Goal: Task Accomplishment & Management: Complete application form

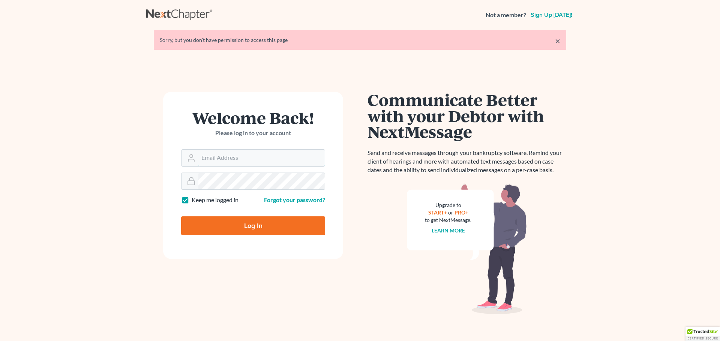
type input "[EMAIL_ADDRESS][DOMAIN_NAME]"
click at [237, 225] on input "Log In" at bounding box center [253, 226] width 144 height 19
type input "Thinking..."
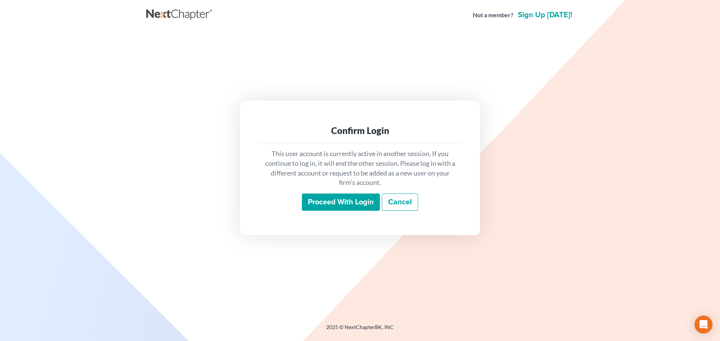
click at [327, 200] on input "Proceed with login" at bounding box center [341, 202] width 78 height 17
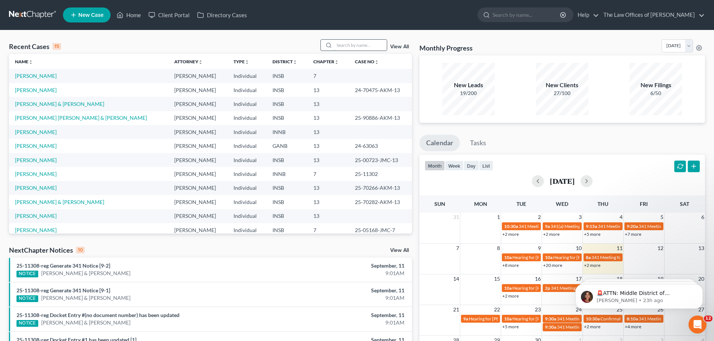
click at [342, 41] on input "search" at bounding box center [360, 45] width 52 height 11
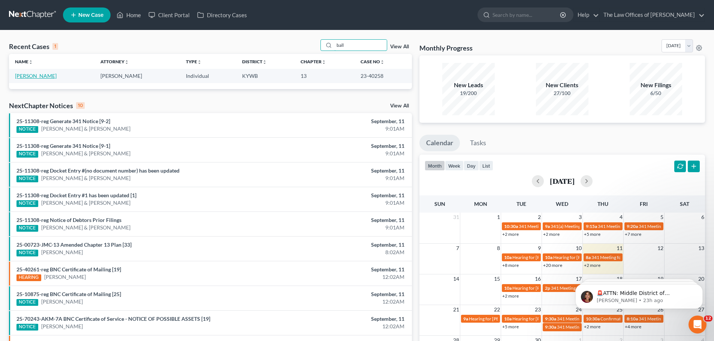
type input "ball"
click at [36, 74] on link "[PERSON_NAME]" at bounding box center [36, 76] width 42 height 6
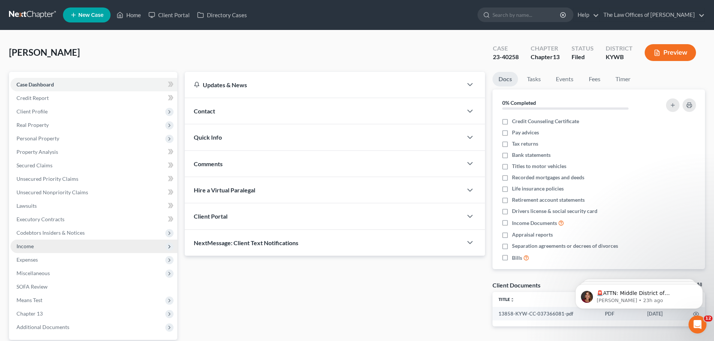
click at [37, 250] on span "Income" at bounding box center [93, 246] width 167 height 13
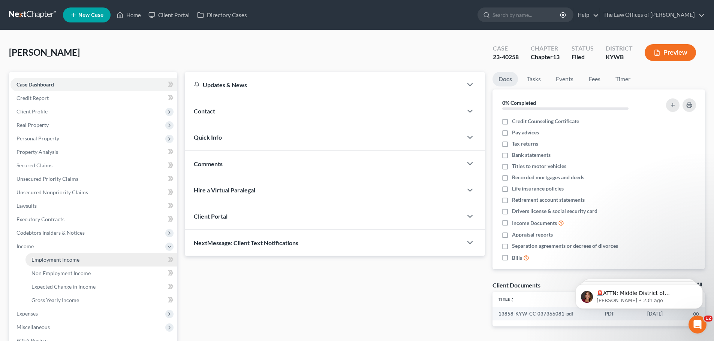
click at [43, 259] on span "Employment Income" at bounding box center [55, 260] width 48 height 6
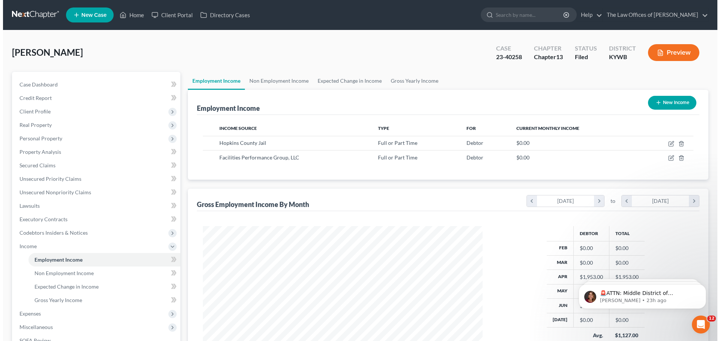
scroll to position [140, 295]
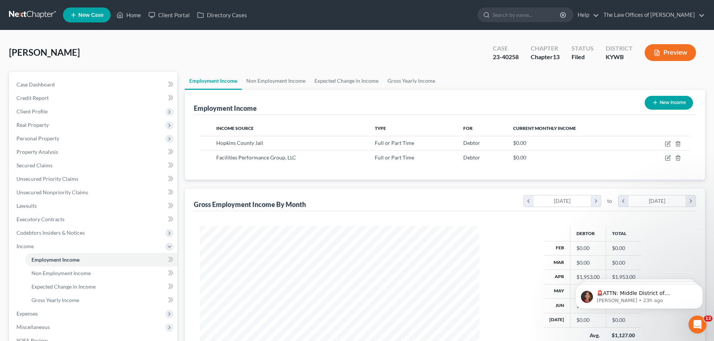
click at [665, 106] on button "New Income" at bounding box center [669, 103] width 48 height 14
select select "0"
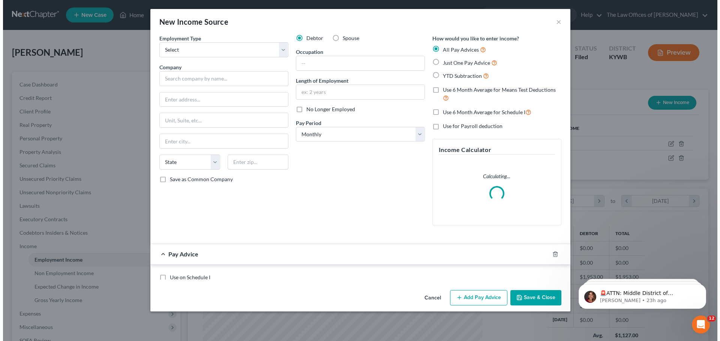
scroll to position [141, 297]
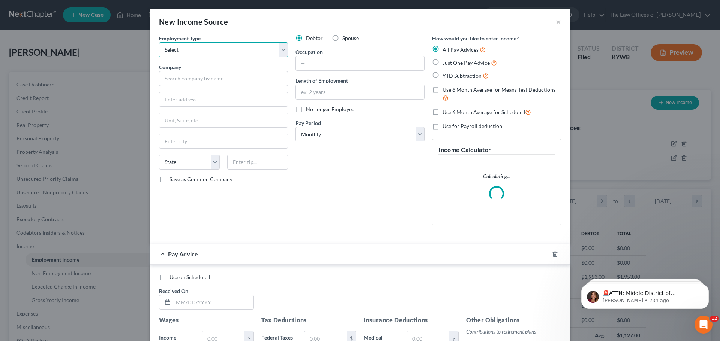
click at [188, 53] on select "Select Full or Part Time Employment Self Employment" at bounding box center [223, 49] width 129 height 15
select select "0"
click at [159, 42] on select "Select Full or Part Time Employment Self Employment" at bounding box center [223, 49] width 129 height 15
click at [181, 85] on input "text" at bounding box center [223, 78] width 129 height 15
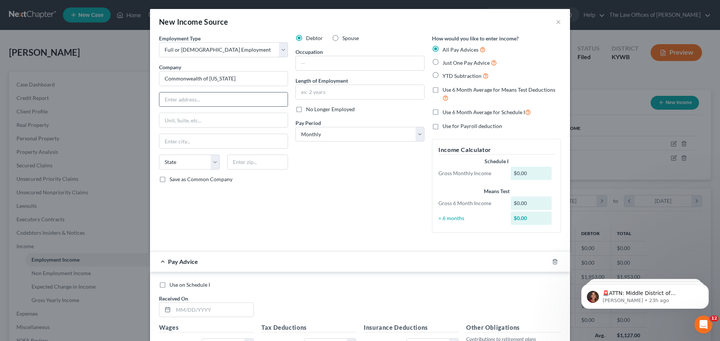
click at [186, 103] on input "text" at bounding box center [223, 100] width 128 height 14
type input "Commonwealth of Kentucky"
type input "1050 US 127 South"
click at [185, 146] on input "text" at bounding box center [223, 141] width 128 height 14
type input "Frankfort"
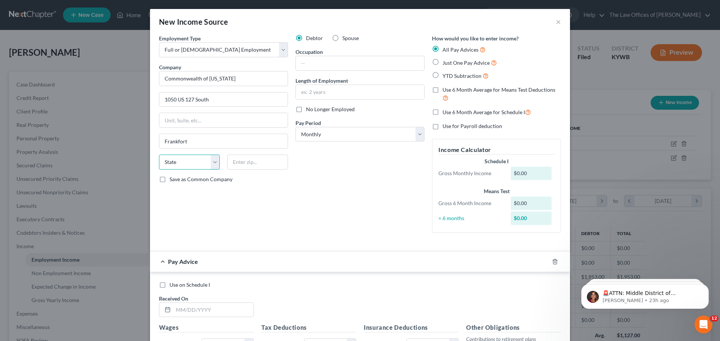
click at [196, 161] on select "State AL AK AR AZ CA CO CT DE DC FL GA GU HI ID IL IN IA KS KY LA ME MD MA MI M…" at bounding box center [189, 162] width 61 height 15
select select "18"
click at [159, 155] on select "State AL AK AR AZ CA CO CT DE DC FL GA GU HI ID IL IN IA KS KY LA ME MD MA MI M…" at bounding box center [189, 162] width 61 height 15
click at [244, 172] on div "State AL AK AR AZ CA CO CT DE DC FL GA GU HI ID IL IN IA KS KY LA ME MD MA MI M…" at bounding box center [223, 165] width 136 height 21
click at [245, 167] on input "text" at bounding box center [257, 162] width 61 height 15
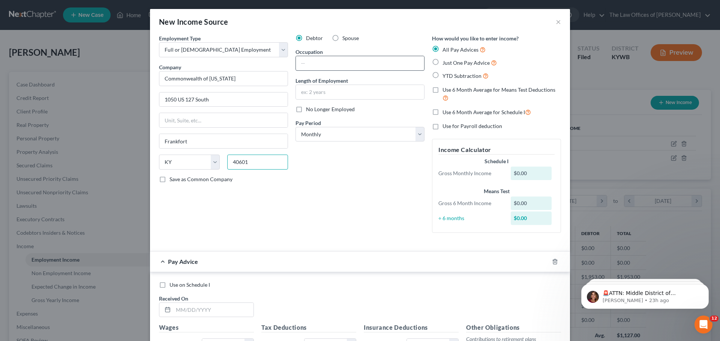
type input "40601"
click at [306, 58] on input "text" at bounding box center [360, 63] width 128 height 14
type input "Jailer"
click at [318, 90] on input "text" at bounding box center [360, 92] width 128 height 14
click at [331, 89] on input "text" at bounding box center [360, 92] width 128 height 14
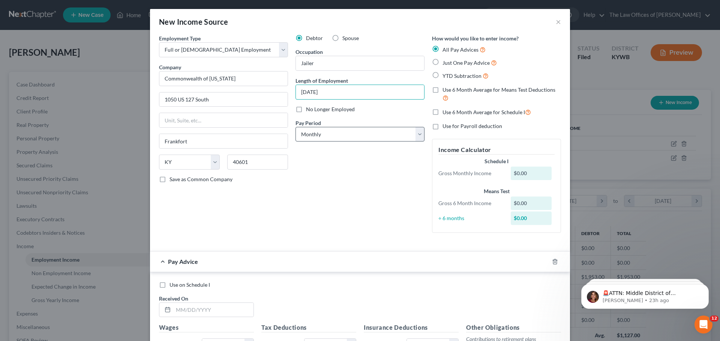
type input "[DATE]"
click at [337, 133] on select "Select Monthly Twice Monthly Every Other Week Weekly" at bounding box center [359, 134] width 129 height 15
select select "1"
click at [295, 127] on select "Select Monthly Twice Monthly Every Other Week Weekly" at bounding box center [359, 134] width 129 height 15
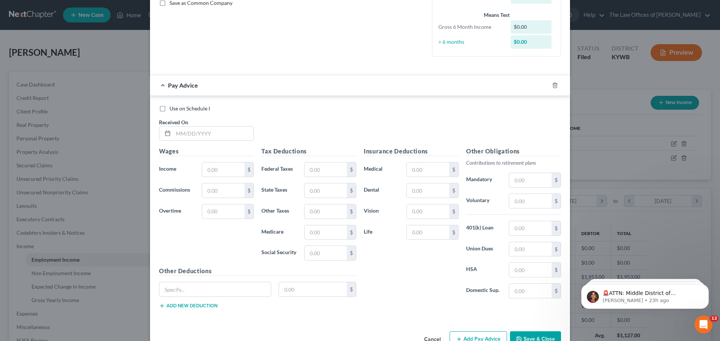
scroll to position [198, 0]
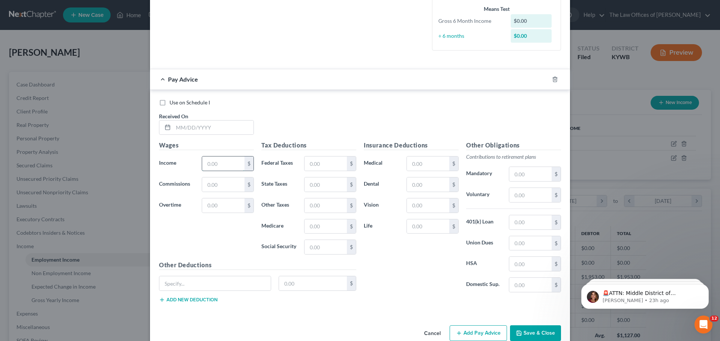
click at [207, 162] on input "text" at bounding box center [223, 164] width 42 height 14
type input "1,666.67"
click at [190, 129] on input "text" at bounding box center [213, 128] width 80 height 14
type input "07/30/2025"
click at [310, 168] on input "text" at bounding box center [325, 164] width 42 height 14
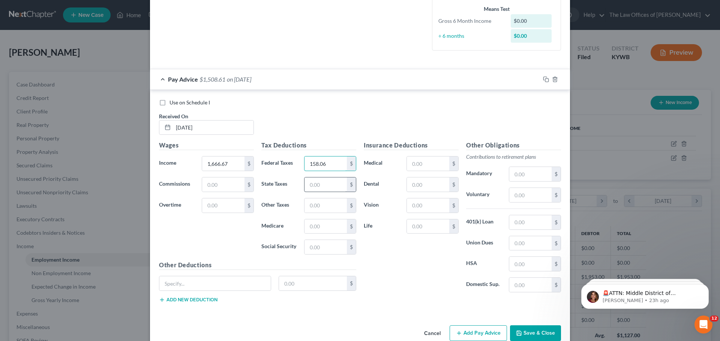
type input "158.06"
click at [320, 188] on input "text" at bounding box center [325, 185] width 42 height 14
click at [327, 179] on input "text" at bounding box center [325, 185] width 42 height 14
type input "61.21"
click at [311, 204] on input "text" at bounding box center [325, 206] width 42 height 14
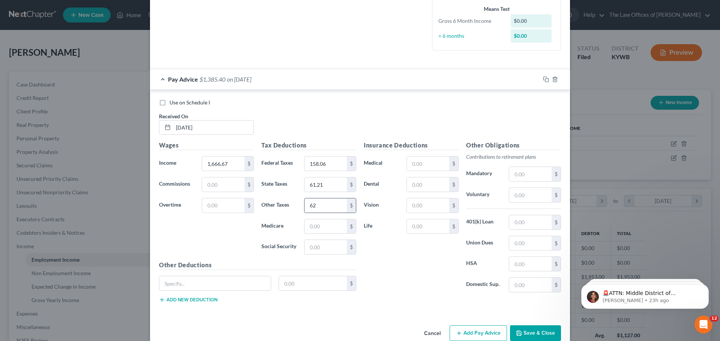
type input "6"
type input "32.50"
click at [321, 228] on input "text" at bounding box center [325, 227] width 42 height 14
type input "24.17"
click at [321, 248] on input "text" at bounding box center [325, 247] width 42 height 14
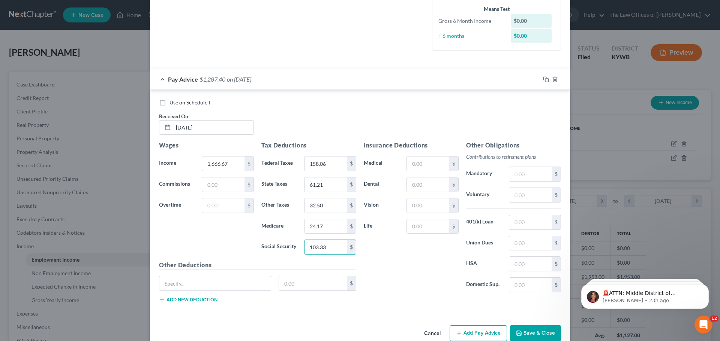
type input "103.33"
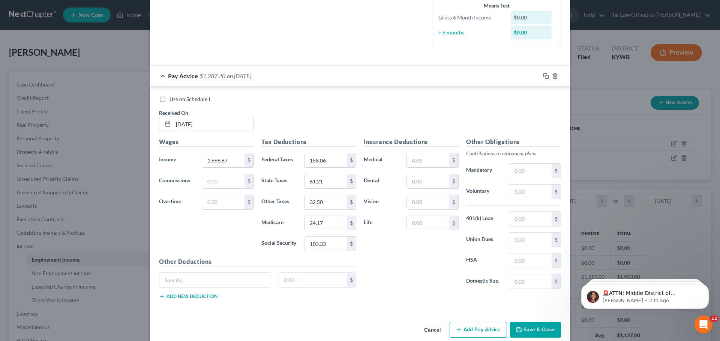
scroll to position [201, 0]
drag, startPoint x: 543, startPoint y: 76, endPoint x: 389, endPoint y: 104, distance: 157.0
click at [545, 76] on rect "button" at bounding box center [546, 77] width 3 height 3
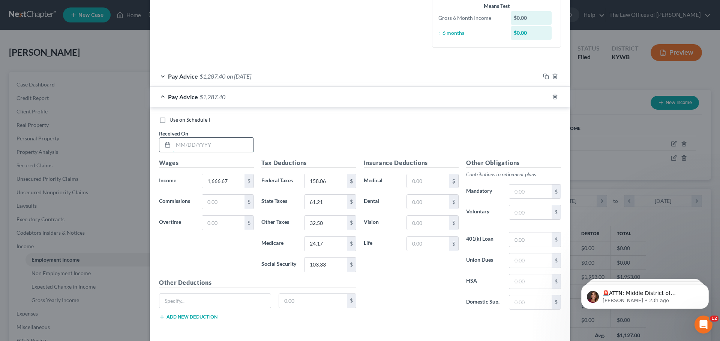
click at [203, 139] on input "text" at bounding box center [213, 145] width 80 height 14
type input "08/15/2025"
click at [524, 195] on input "text" at bounding box center [530, 192] width 42 height 14
type input "170.00"
click at [545, 97] on rect "button" at bounding box center [546, 97] width 3 height 3
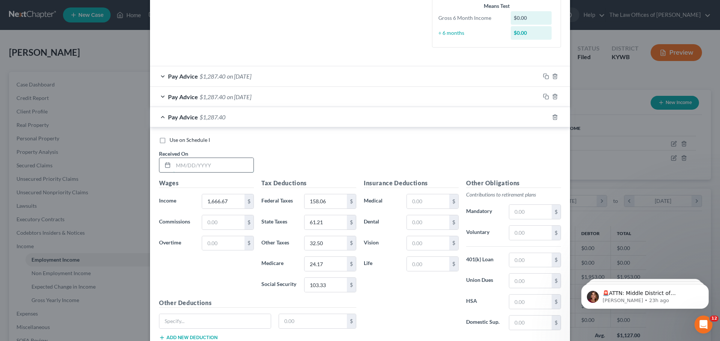
click at [183, 160] on input "text" at bounding box center [213, 165] width 80 height 14
type input "08/29/2025"
click at [531, 211] on input "text" at bounding box center [530, 212] width 42 height 14
type input "170.00"
click at [534, 212] on input "170.00" at bounding box center [530, 212] width 42 height 14
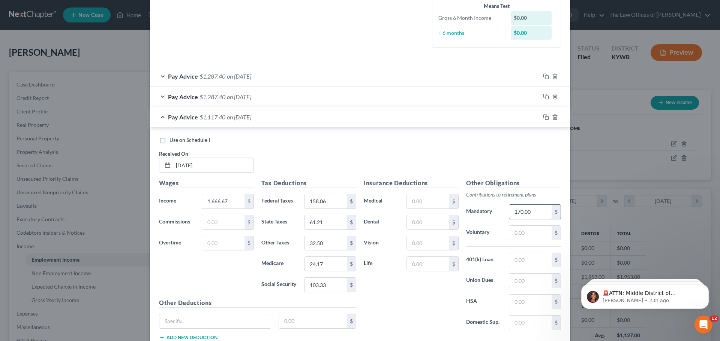
click at [534, 212] on input "170.00" at bounding box center [530, 212] width 42 height 14
click at [213, 117] on span "$1,287.40" at bounding box center [212, 117] width 26 height 7
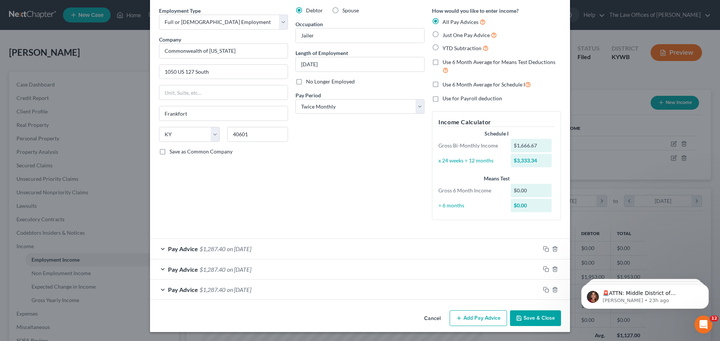
scroll to position [28, 0]
click at [243, 250] on span "on 07/30/2025" at bounding box center [239, 249] width 24 height 7
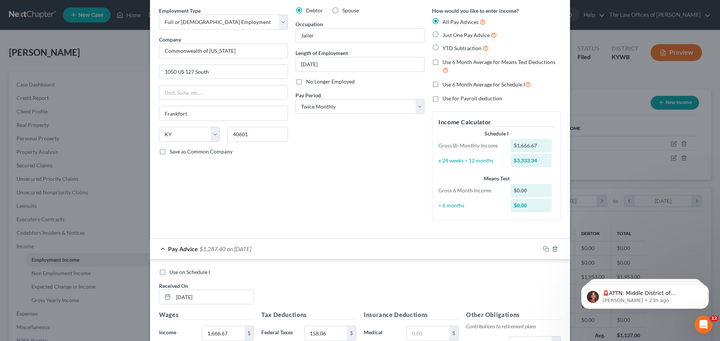
scroll to position [201, 0]
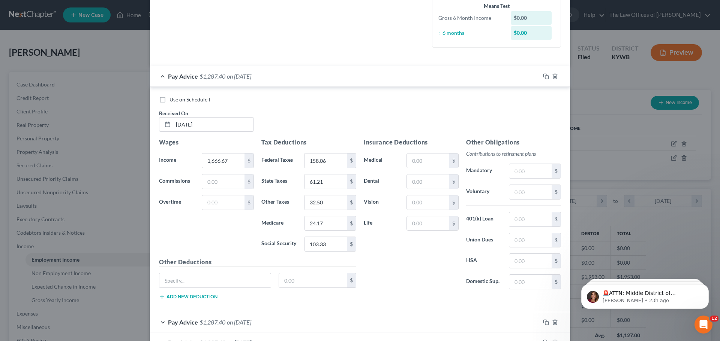
click at [169, 99] on label "Use on Schedule I" at bounding box center [189, 99] width 40 height 7
click at [172, 99] on input "Use on Schedule I" at bounding box center [174, 98] width 5 height 5
checkbox input "true"
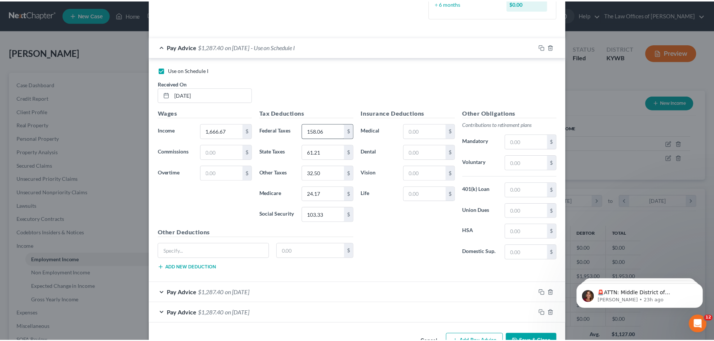
scroll to position [253, 0]
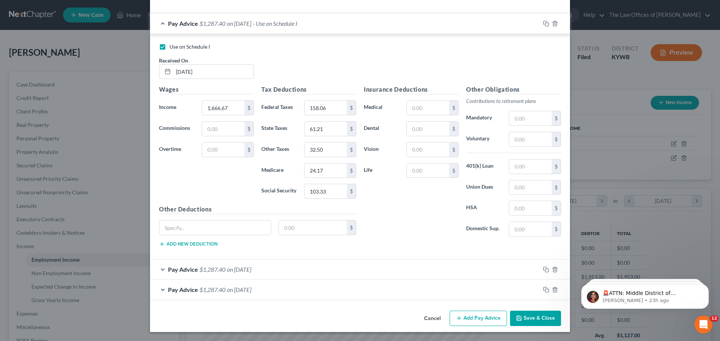
click at [517, 314] on button "Save & Close" at bounding box center [535, 319] width 51 height 16
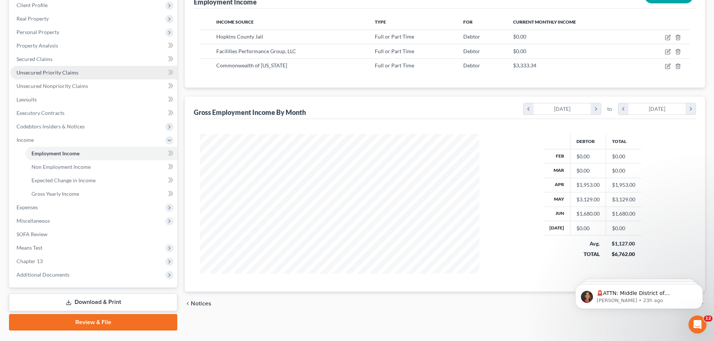
scroll to position [124, 0]
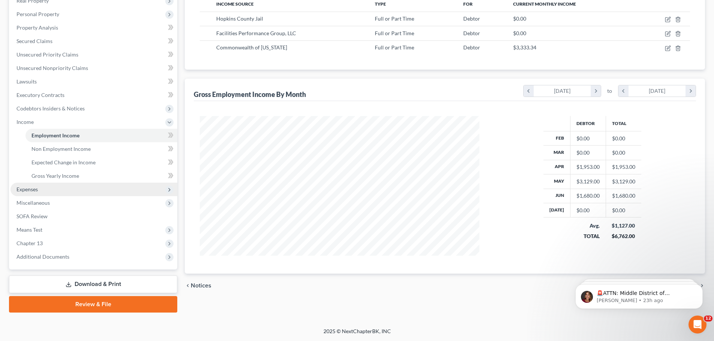
click at [58, 190] on span "Expenses" at bounding box center [93, 189] width 167 height 13
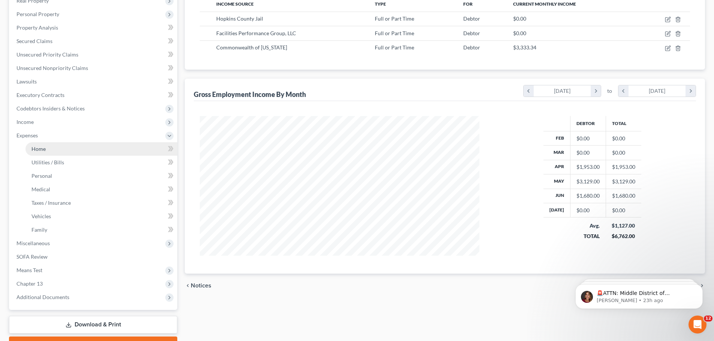
click at [45, 154] on link "Home" at bounding box center [101, 148] width 152 height 13
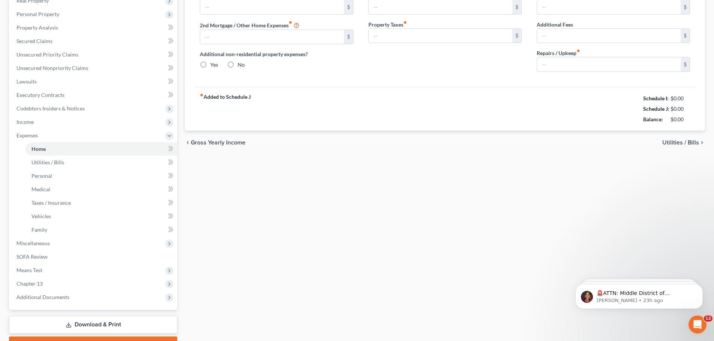
scroll to position [32, 0]
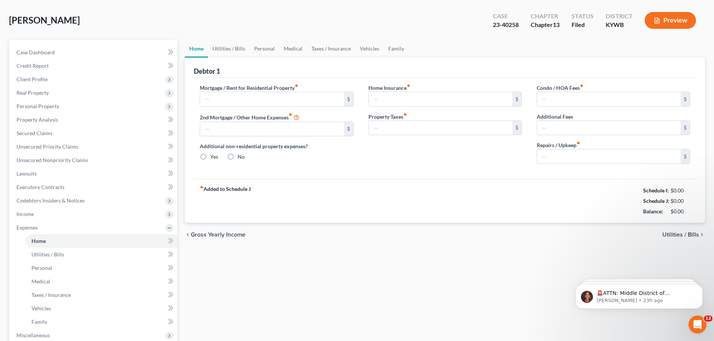
type input "500.00"
type input "0.00"
radio input "true"
type input "0.00"
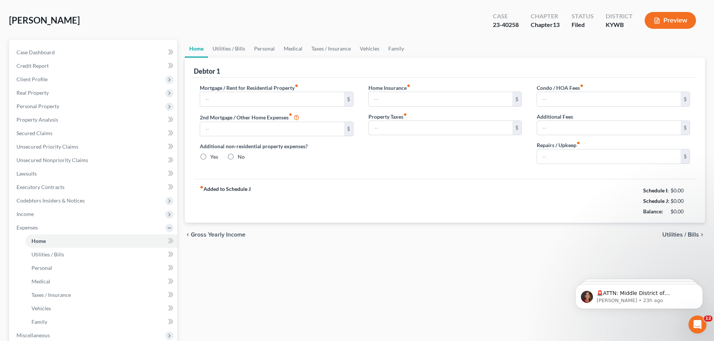
type input "0.00"
type input "100.00"
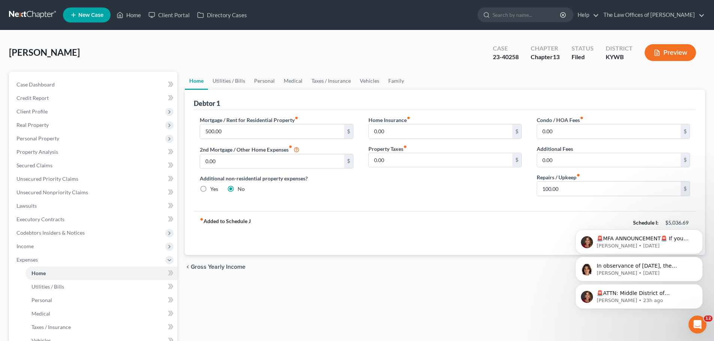
drag, startPoint x: 699, startPoint y: 287, endPoint x: 698, endPoint y: 269, distance: 18.4
click at [699, 287] on icon "Dismiss notification" at bounding box center [700, 286] width 3 height 3
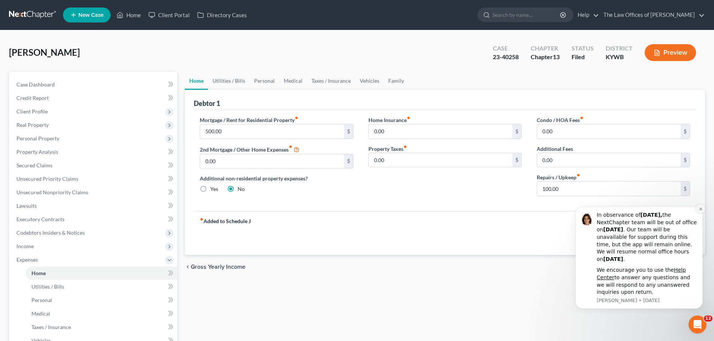
drag, startPoint x: 699, startPoint y: 211, endPoint x: 1266, endPoint y: 411, distance: 601.0
click at [699, 211] on icon "Dismiss notification" at bounding box center [701, 209] width 4 height 4
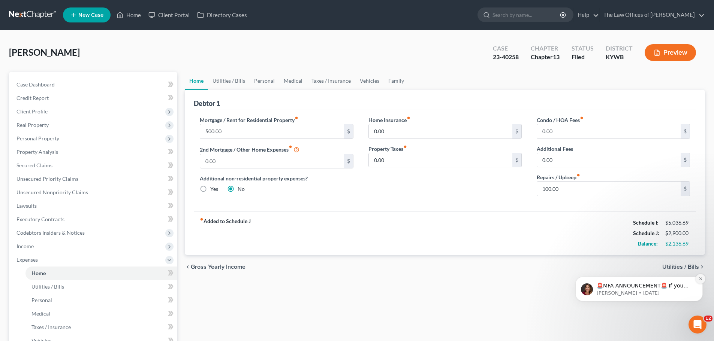
click at [702, 280] on icon "Dismiss notification" at bounding box center [701, 279] width 4 height 4
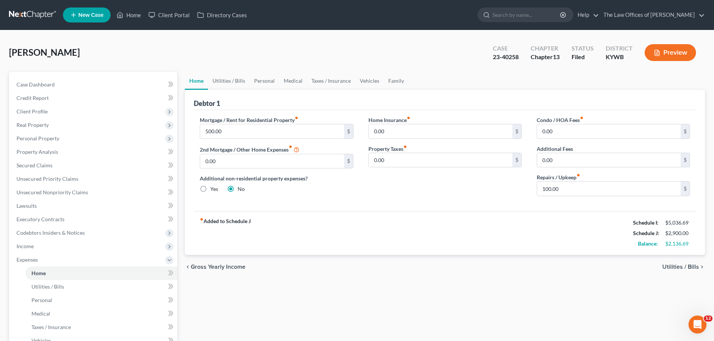
click at [684, 265] on span "Utilities / Bills" at bounding box center [680, 267] width 37 height 6
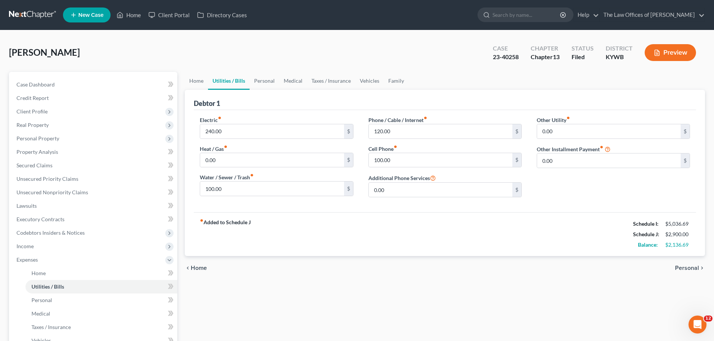
click at [684, 265] on span "Personal" at bounding box center [687, 268] width 24 height 6
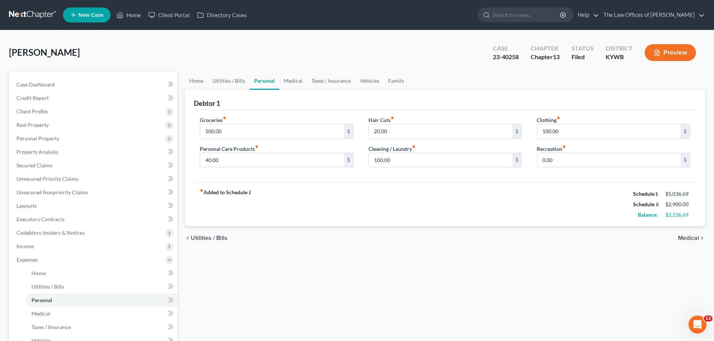
click at [678, 237] on div "chevron_left Utilities / Bills Medical chevron_right" at bounding box center [445, 238] width 520 height 24
click at [682, 239] on span "Medical" at bounding box center [688, 238] width 21 height 6
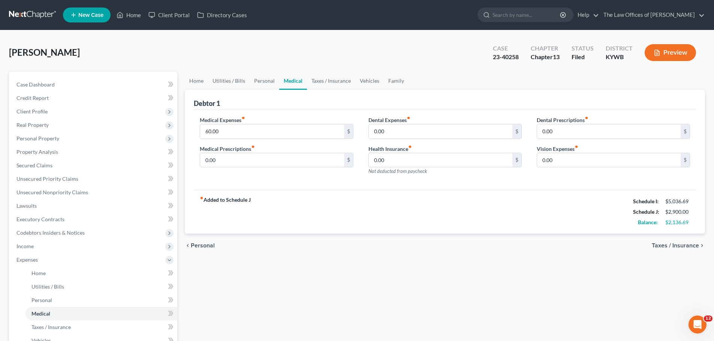
click at [682, 239] on div "chevron_left Personal Taxes / Insurance chevron_right" at bounding box center [445, 246] width 520 height 24
click at [689, 247] on span "Taxes / Insurance" at bounding box center [675, 246] width 47 height 6
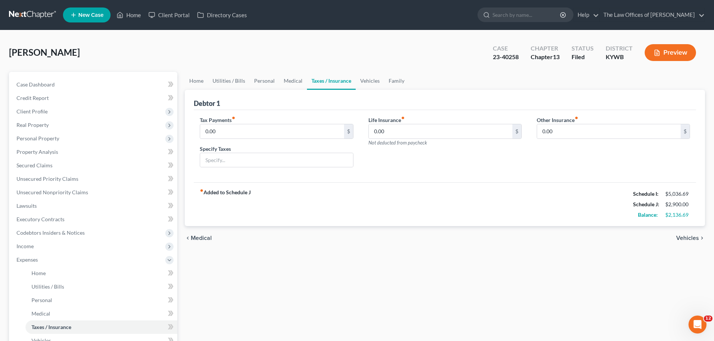
click at [688, 243] on div "chevron_left Medical Vehicles chevron_right" at bounding box center [445, 238] width 520 height 24
click at [689, 239] on span "Vehicles" at bounding box center [687, 238] width 23 height 6
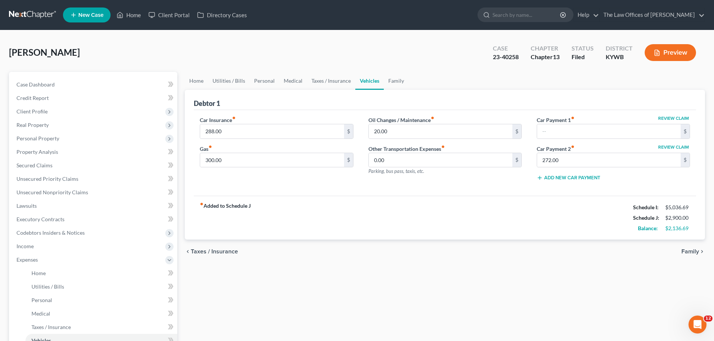
click at [687, 250] on span "Family" at bounding box center [690, 252] width 18 height 6
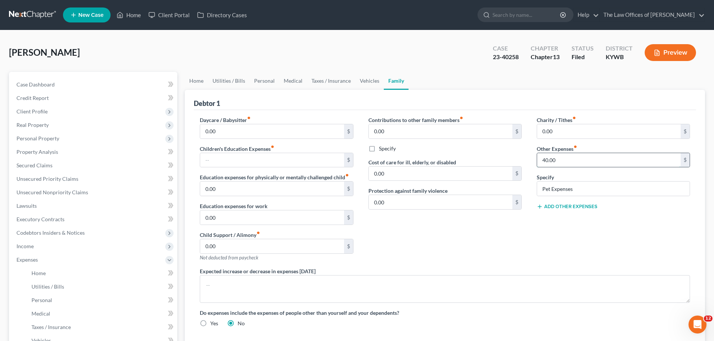
click at [567, 161] on input "40.00" at bounding box center [609, 160] width 144 height 14
type input "100.00"
click at [536, 227] on div "Charity / Tithes fiber_manual_record 0.00 $ Other Expenses fiber_manual_record …" at bounding box center [613, 191] width 168 height 151
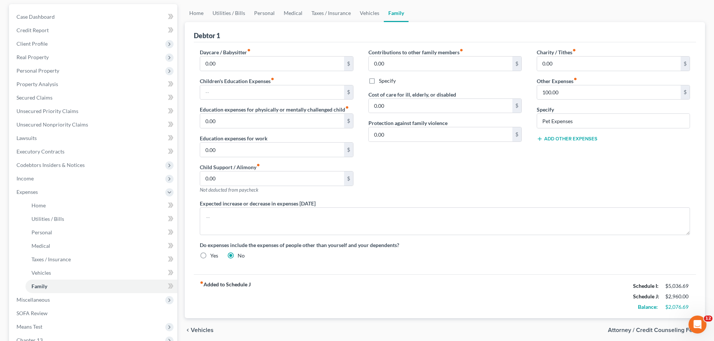
scroll to position [165, 0]
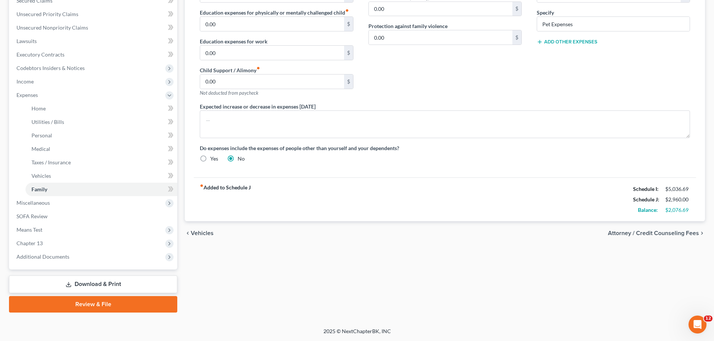
click at [211, 232] on span "Vehicles" at bounding box center [202, 234] width 23 height 6
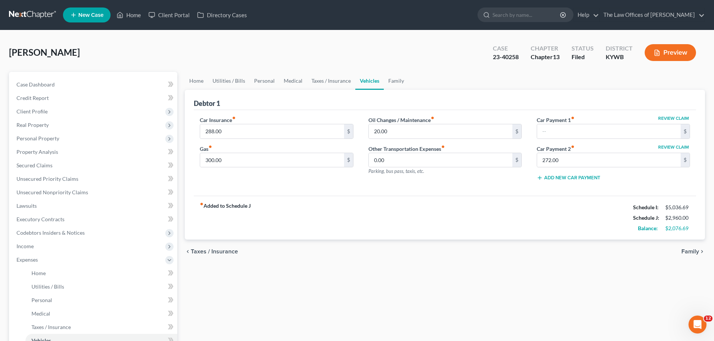
click at [224, 249] on span "Taxes / Insurance" at bounding box center [214, 252] width 47 height 6
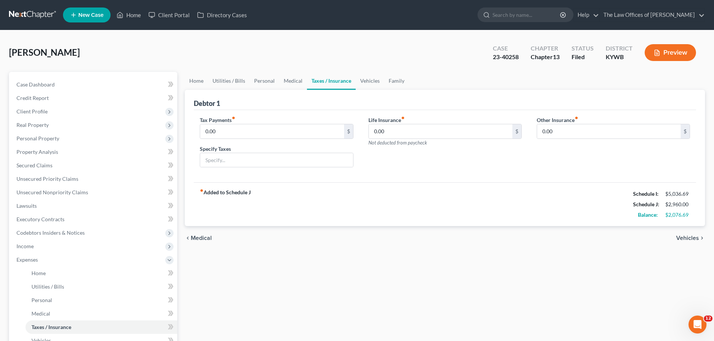
drag, startPoint x: 208, startPoint y: 232, endPoint x: 195, endPoint y: 236, distance: 13.8
click at [208, 232] on div "chevron_left Medical Vehicles chevron_right" at bounding box center [445, 238] width 520 height 24
click at [195, 236] on span "Medical" at bounding box center [201, 238] width 21 height 6
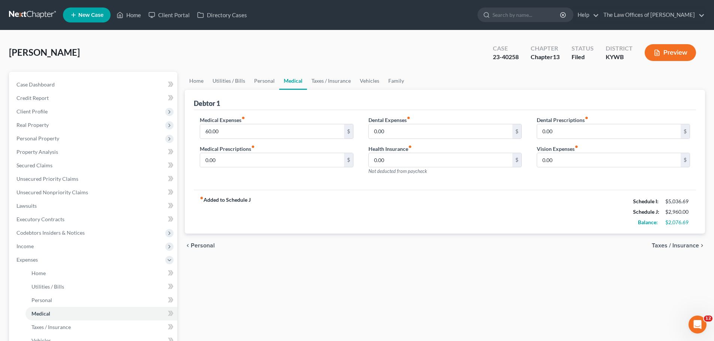
click at [199, 241] on div "chevron_left Personal Taxes / Insurance chevron_right" at bounding box center [445, 246] width 520 height 24
click at [199, 244] on span "Personal" at bounding box center [203, 246] width 24 height 6
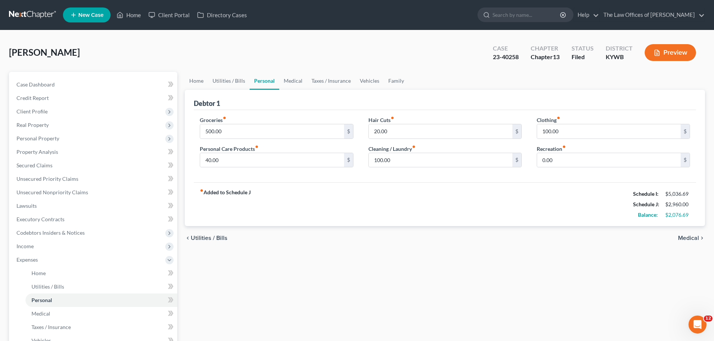
click at [207, 235] on span "Utilities / Bills" at bounding box center [209, 238] width 37 height 6
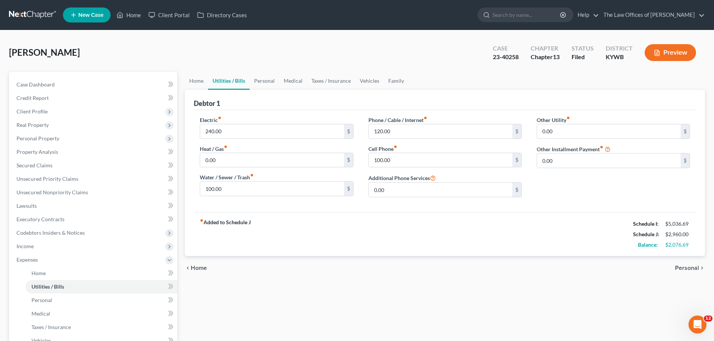
click at [205, 269] on span "Home" at bounding box center [199, 268] width 16 height 6
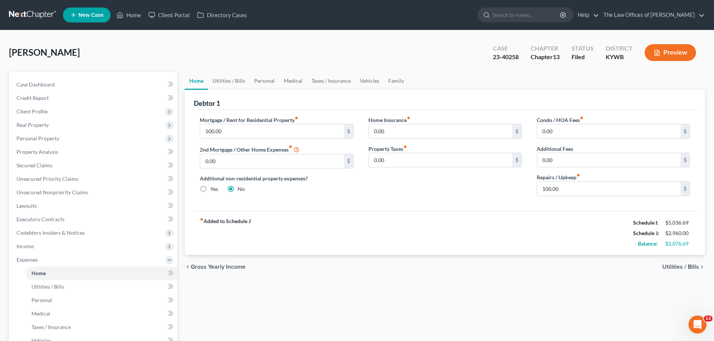
click at [678, 265] on span "Utilities / Bills" at bounding box center [680, 267] width 37 height 6
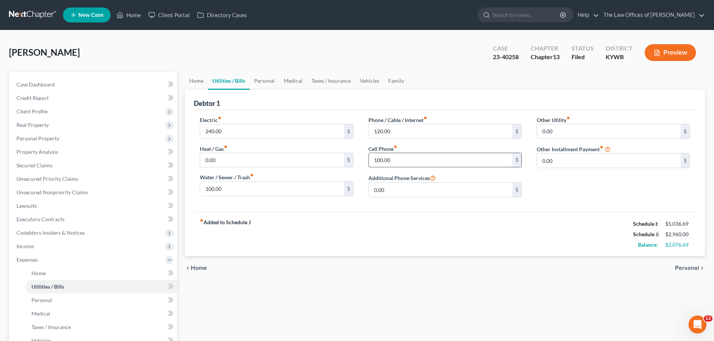
click at [394, 160] on input "100.00" at bounding box center [441, 160] width 144 height 14
type input "150.00"
click at [687, 265] on span "Personal" at bounding box center [687, 268] width 24 height 6
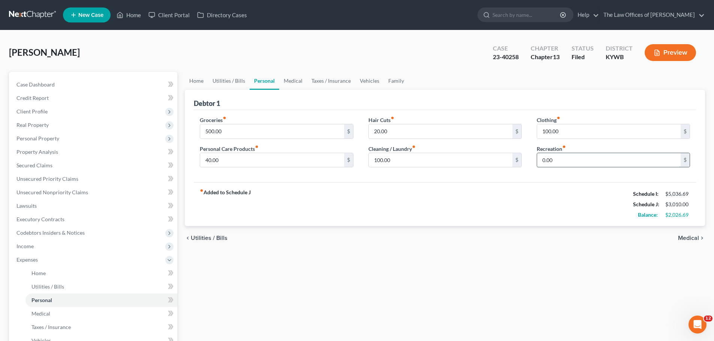
click at [593, 157] on input "0.00" at bounding box center [609, 160] width 144 height 14
type input "100.00"
click at [693, 239] on span "Medical" at bounding box center [688, 238] width 21 height 6
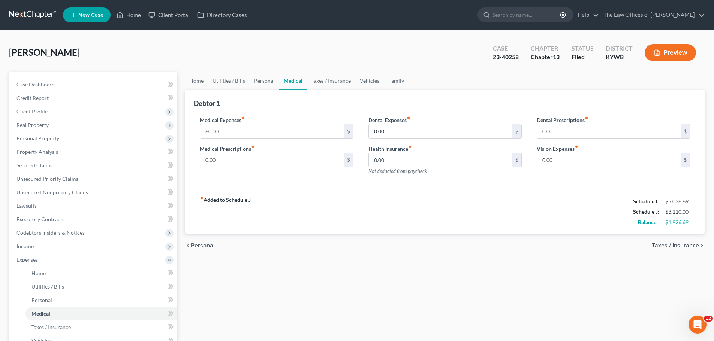
click at [697, 247] on span "Taxes / Insurance" at bounding box center [675, 246] width 47 height 6
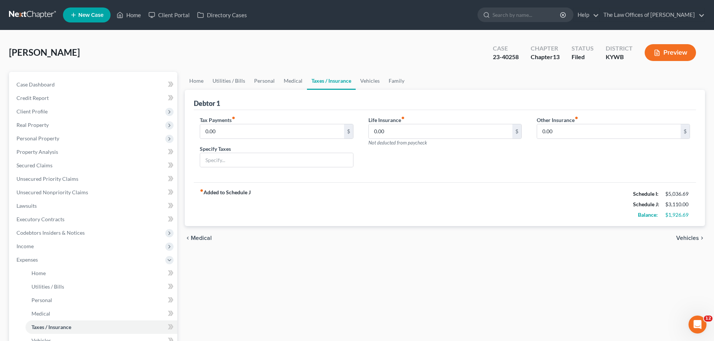
click at [695, 237] on span "Vehicles" at bounding box center [687, 238] width 23 height 6
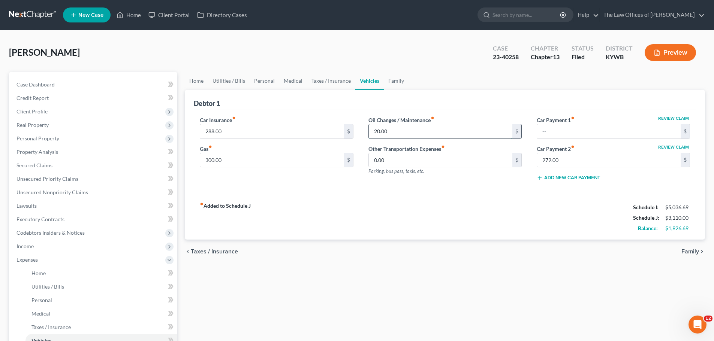
click at [433, 129] on input "20.00" at bounding box center [441, 131] width 144 height 14
type input "100.00"
click at [442, 230] on div "fiber_manual_record Added to Schedule J Schedule I: $5,036.69 Schedule J: $3,19…" at bounding box center [445, 218] width 502 height 44
click at [685, 251] on span "Family" at bounding box center [690, 252] width 18 height 6
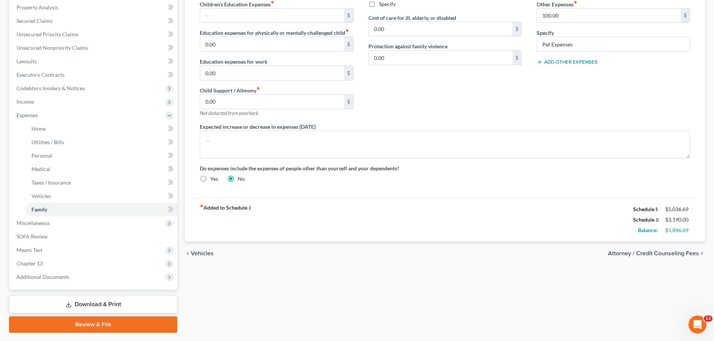
scroll to position [165, 0]
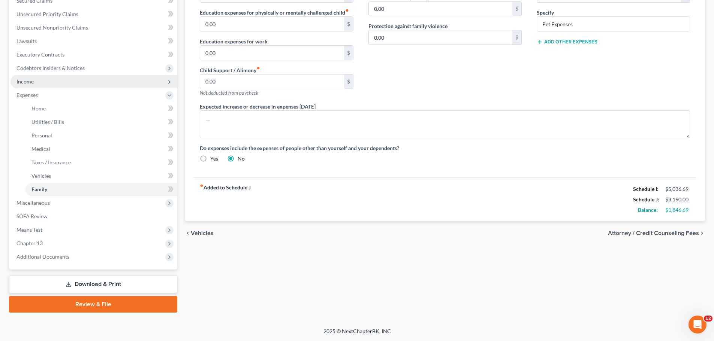
click at [52, 76] on span "Income" at bounding box center [93, 81] width 167 height 13
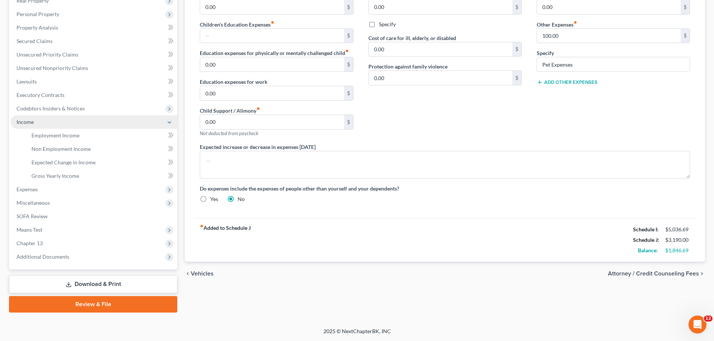
scroll to position [124, 0]
click at [48, 127] on span "Income" at bounding box center [93, 121] width 167 height 13
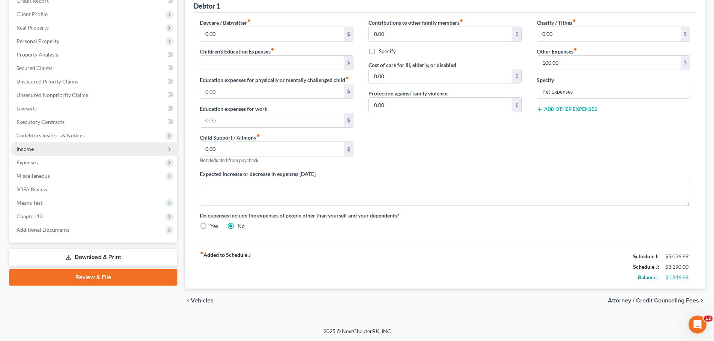
click at [45, 146] on span "Income" at bounding box center [93, 148] width 167 height 13
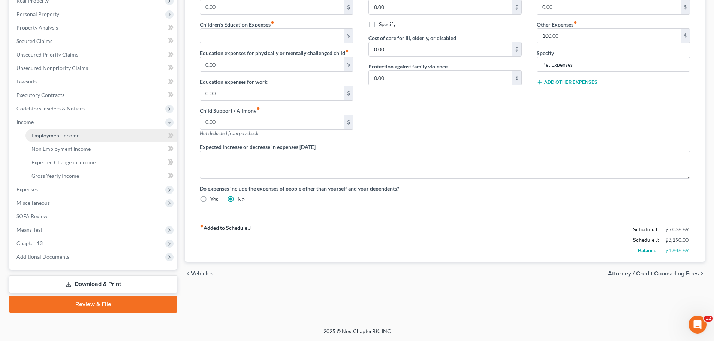
click at [70, 140] on link "Employment Income" at bounding box center [101, 135] width 152 height 13
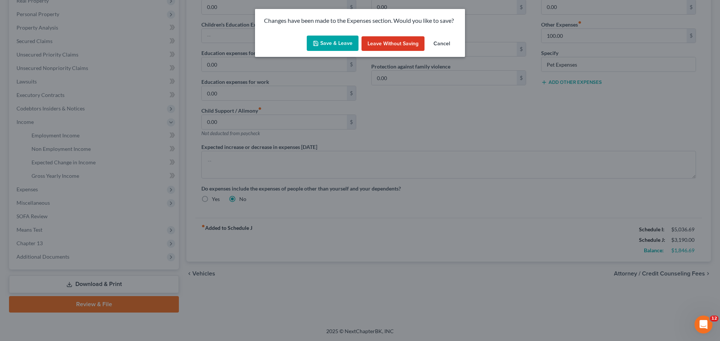
click at [324, 39] on button "Save & Leave" at bounding box center [333, 44] width 52 height 16
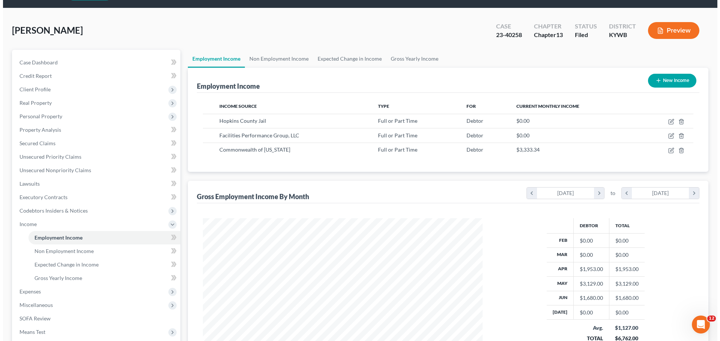
scroll to position [31, 0]
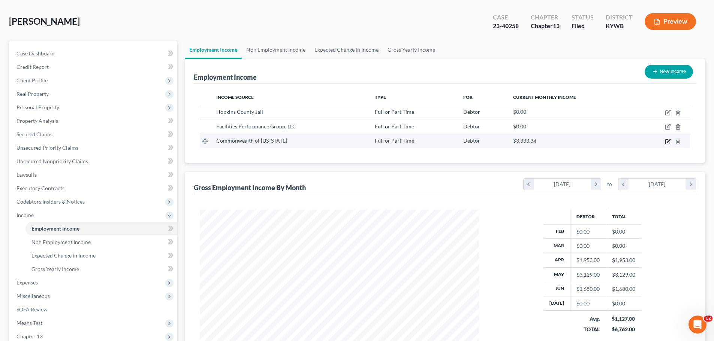
click at [668, 143] on icon "button" at bounding box center [668, 142] width 6 height 6
select select "0"
select select "18"
select select "1"
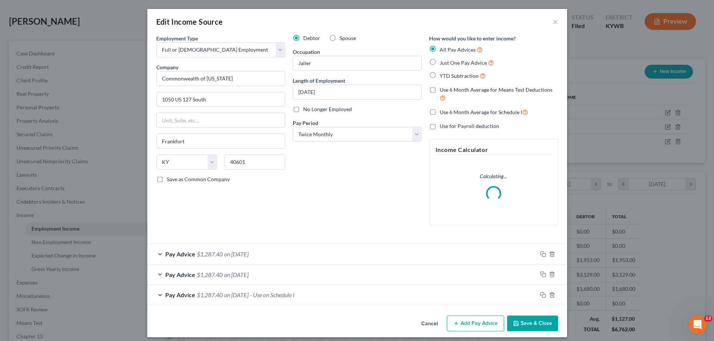
scroll to position [141, 297]
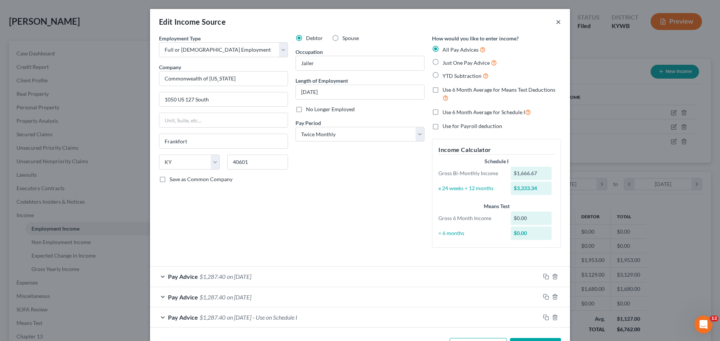
click at [556, 22] on button "×" at bounding box center [557, 21] width 5 height 9
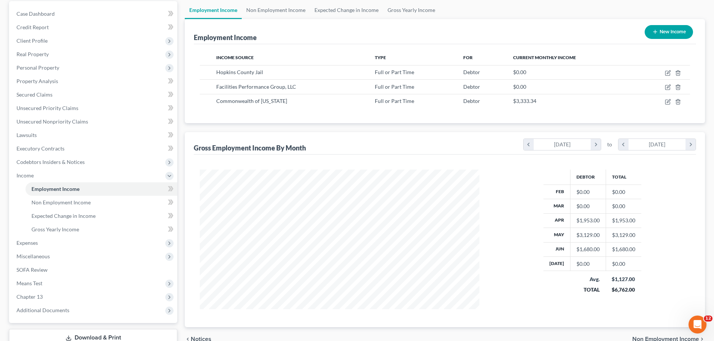
scroll to position [0, 0]
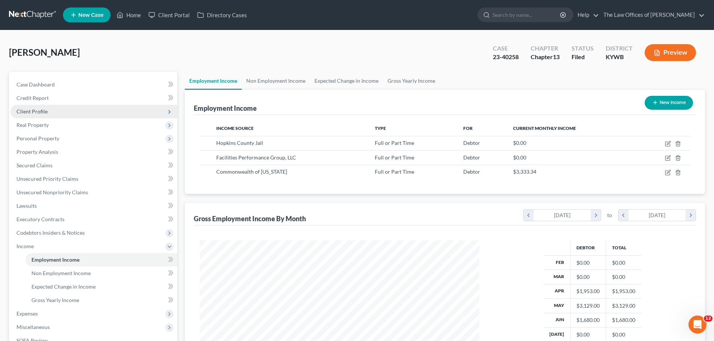
click at [54, 108] on span "Client Profile" at bounding box center [93, 111] width 167 height 13
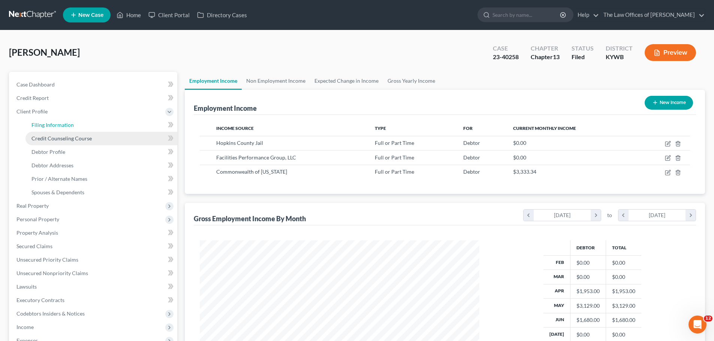
drag, startPoint x: 63, startPoint y: 122, endPoint x: 145, endPoint y: 138, distance: 83.9
click at [63, 122] on span "Filing Information" at bounding box center [52, 125] width 42 height 6
select select "1"
select select "0"
select select "3"
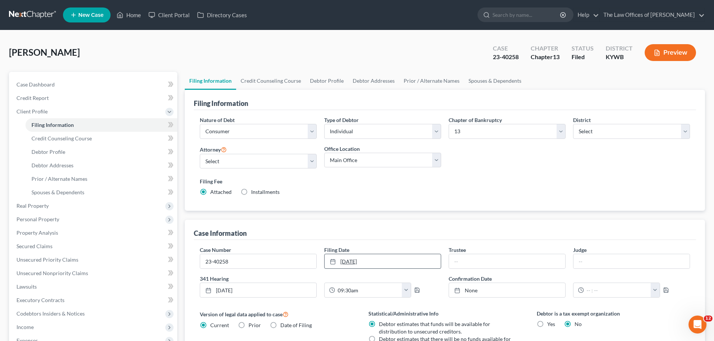
click at [385, 262] on link "8/30/2024" at bounding box center [383, 262] width 116 height 14
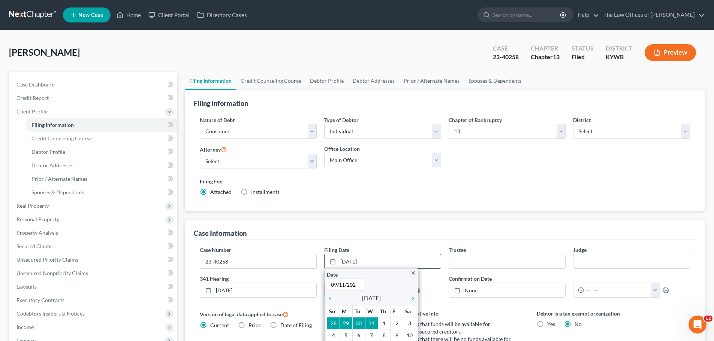
type input "09/11/2025"
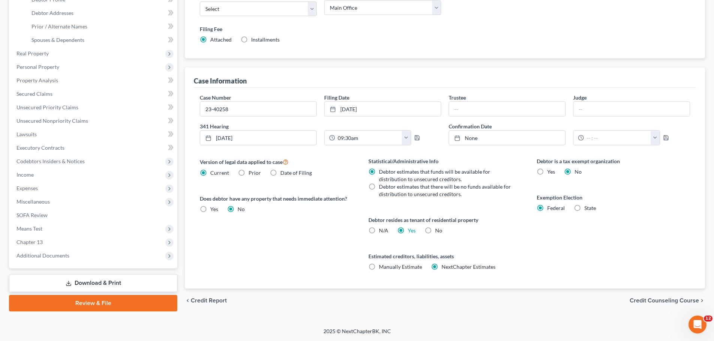
click at [688, 301] on span "Credit Counseling Course" at bounding box center [664, 301] width 69 height 6
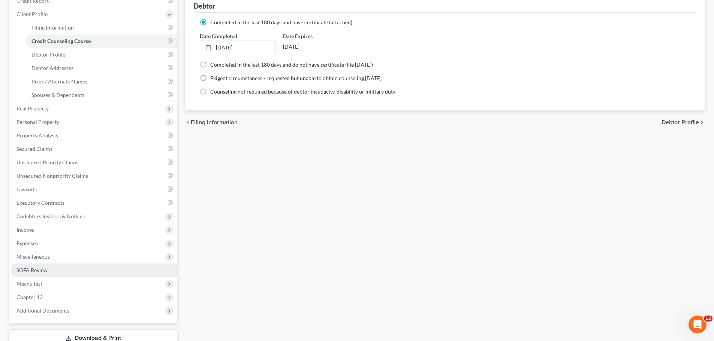
scroll to position [99, 0]
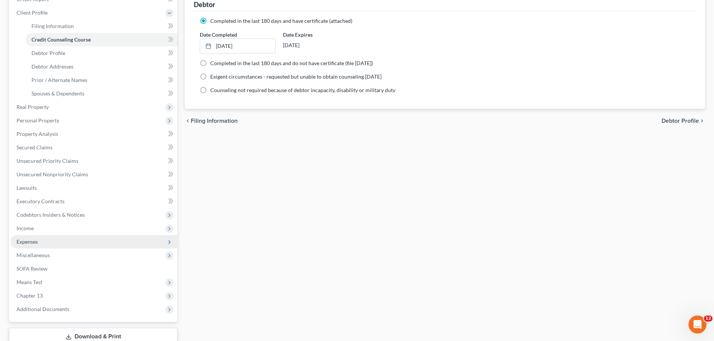
click at [34, 240] on span "Expenses" at bounding box center [26, 242] width 21 height 6
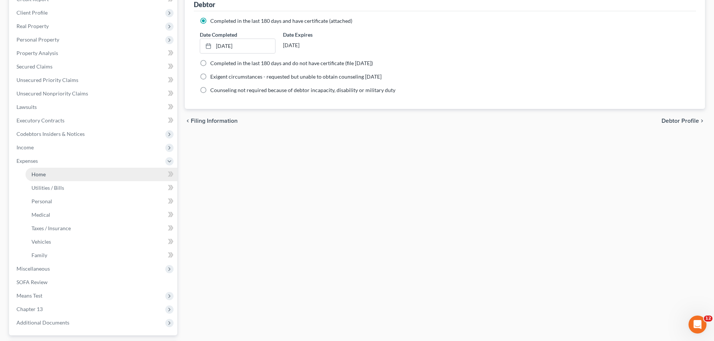
click at [45, 176] on span "Home" at bounding box center [38, 174] width 14 height 6
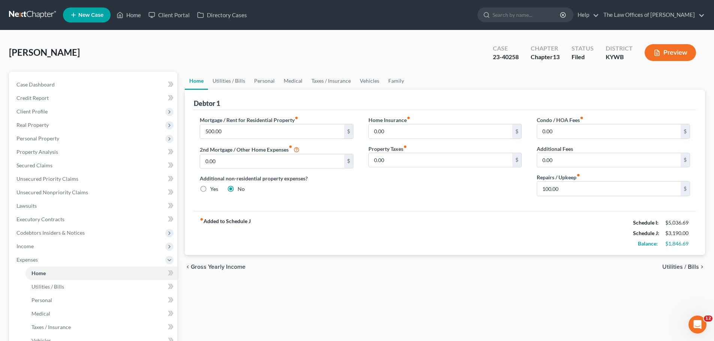
click at [678, 266] on span "Utilities / Bills" at bounding box center [680, 267] width 37 height 6
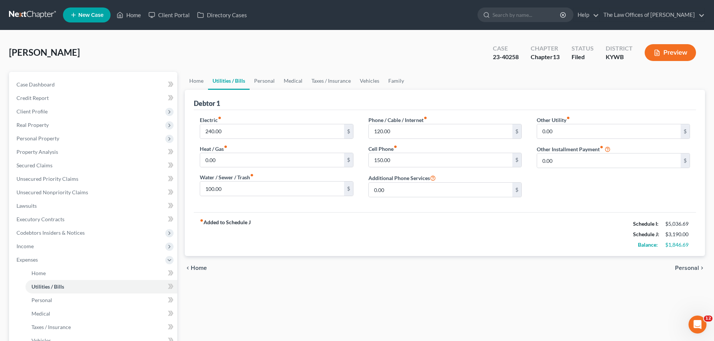
click at [678, 266] on span "Personal" at bounding box center [687, 268] width 24 height 6
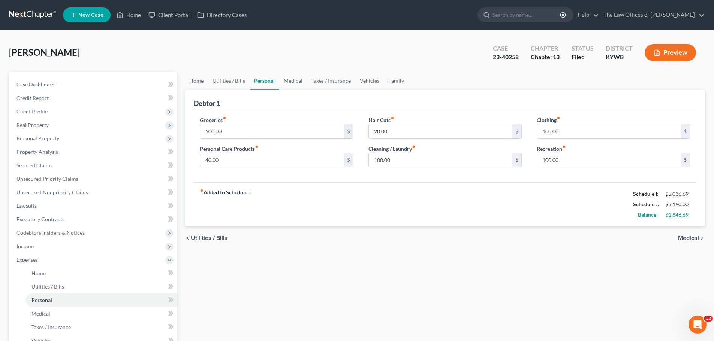
click at [696, 241] on span "Medical" at bounding box center [688, 238] width 21 height 6
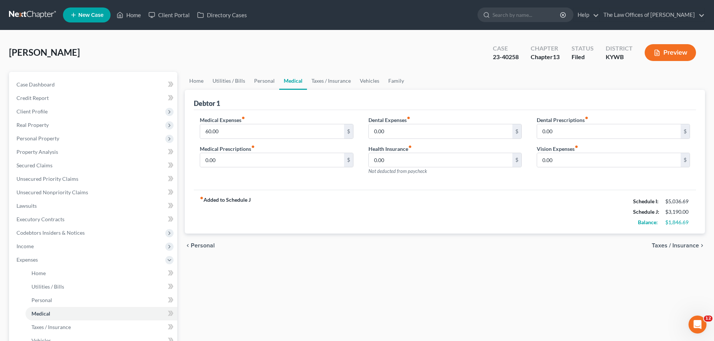
click at [693, 244] on span "Taxes / Insurance" at bounding box center [675, 246] width 47 height 6
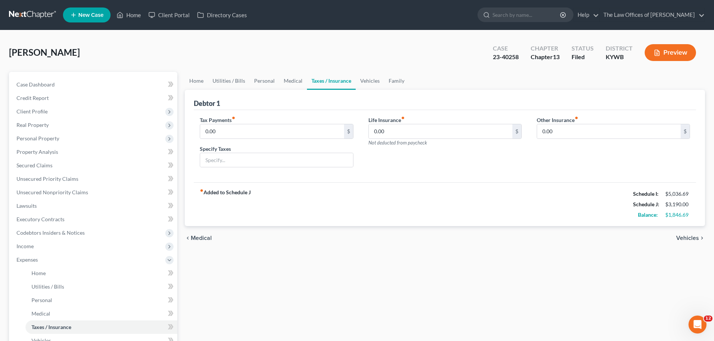
click at [687, 240] on span "Vehicles" at bounding box center [687, 238] width 23 height 6
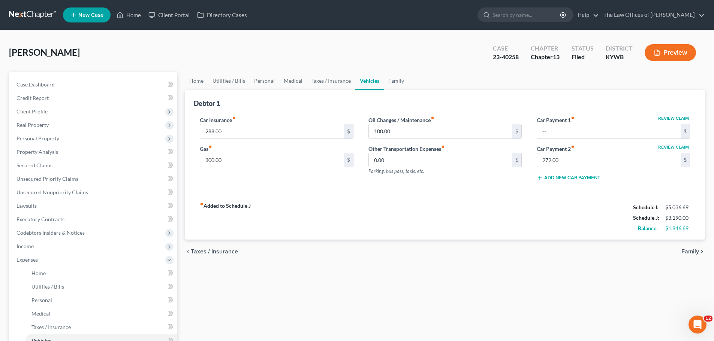
click at [687, 249] on span "Family" at bounding box center [690, 252] width 18 height 6
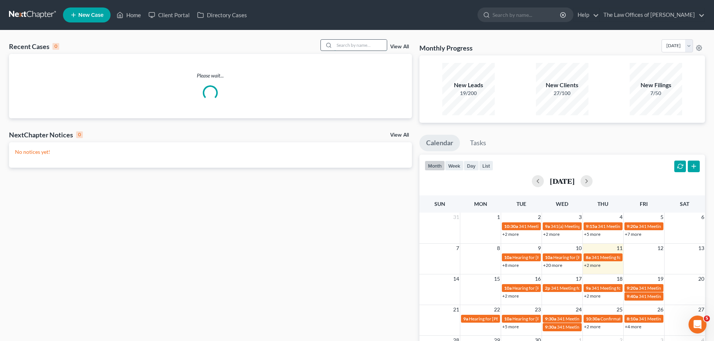
click at [349, 44] on input "search" at bounding box center [360, 45] width 52 height 11
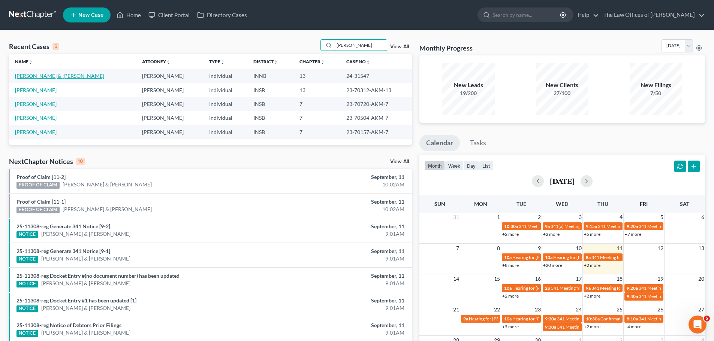
type input "owens"
click at [57, 73] on link "[PERSON_NAME] & [PERSON_NAME]" at bounding box center [59, 76] width 89 height 6
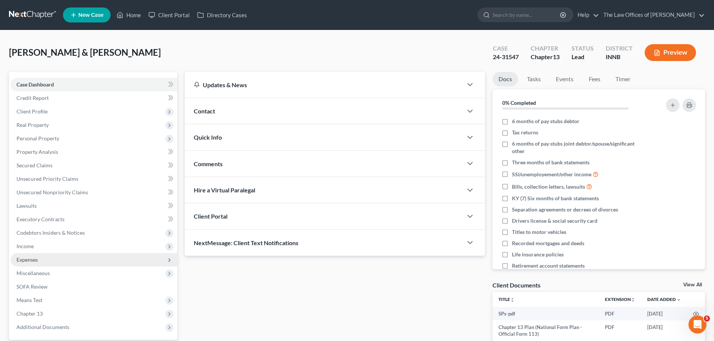
click at [45, 258] on span "Expenses" at bounding box center [93, 259] width 167 height 13
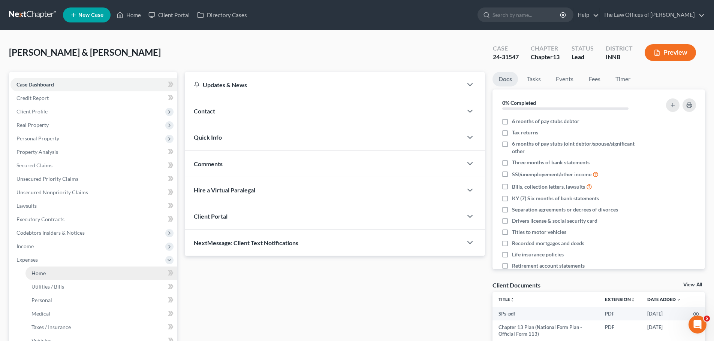
click at [50, 275] on link "Home" at bounding box center [101, 273] width 152 height 13
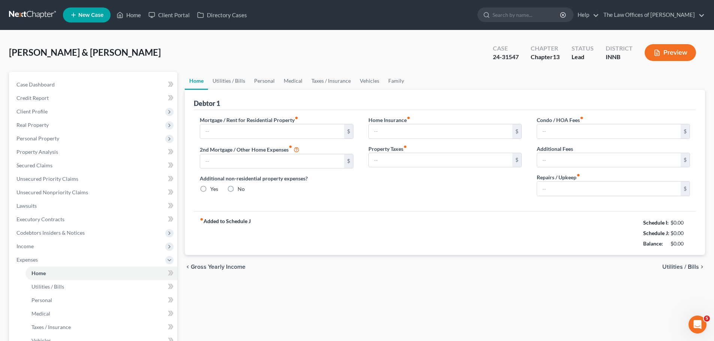
type input "1,350.00"
type input "0.00"
radio input "true"
type input "20.00"
type input "0.00"
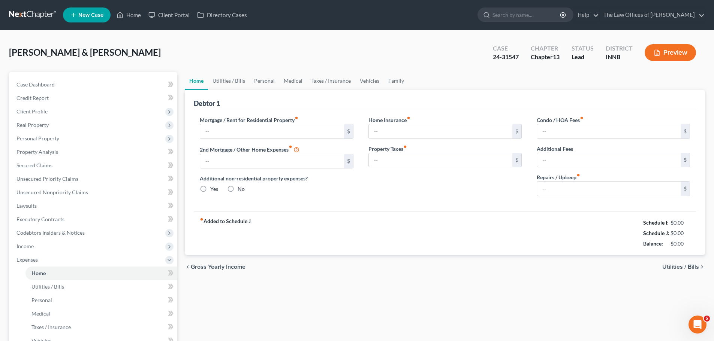
type input "0.00"
click at [700, 263] on div "chevron_left Gross Yearly Income Utilities / Bills chevron_right" at bounding box center [445, 267] width 520 height 24
click at [698, 266] on span "Utilities / Bills" at bounding box center [680, 267] width 37 height 6
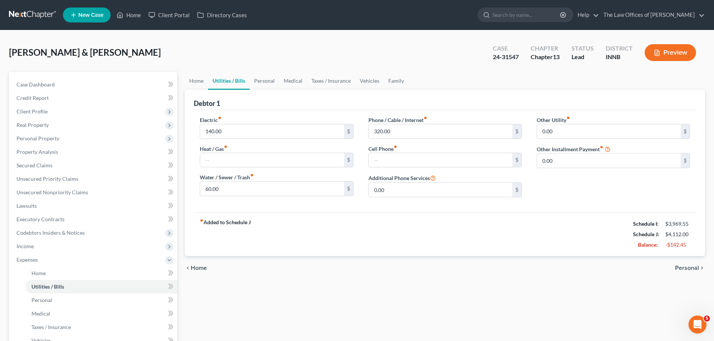
click at [698, 266] on span "Personal" at bounding box center [687, 268] width 24 height 6
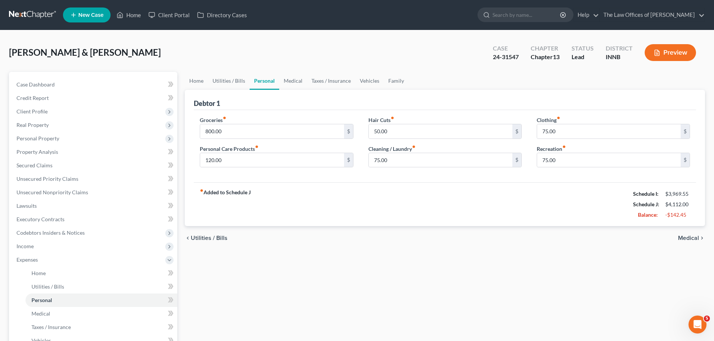
click at [688, 241] on span "Medical" at bounding box center [688, 238] width 21 height 6
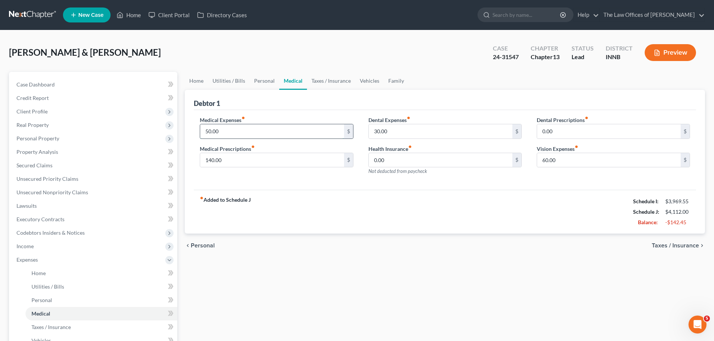
click at [229, 130] on input "50.00" at bounding box center [272, 131] width 144 height 14
click at [249, 160] on input "140.00" at bounding box center [272, 160] width 144 height 14
type input "60.00"
click at [240, 138] on input "50.00" at bounding box center [272, 131] width 144 height 14
type input "0.00"
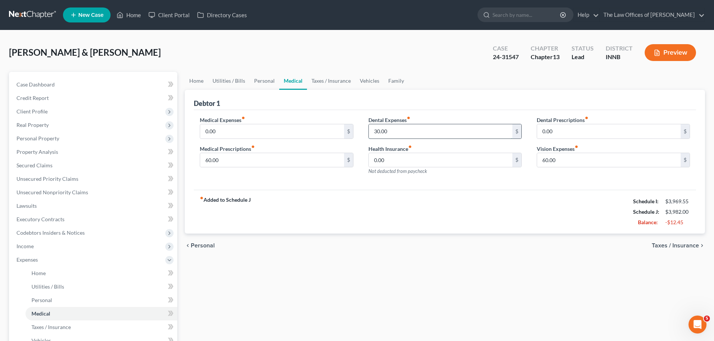
click at [406, 134] on input "30.00" at bounding box center [441, 131] width 144 height 14
type input "0.00"
click at [669, 244] on span "Taxes / Insurance" at bounding box center [675, 246] width 47 height 6
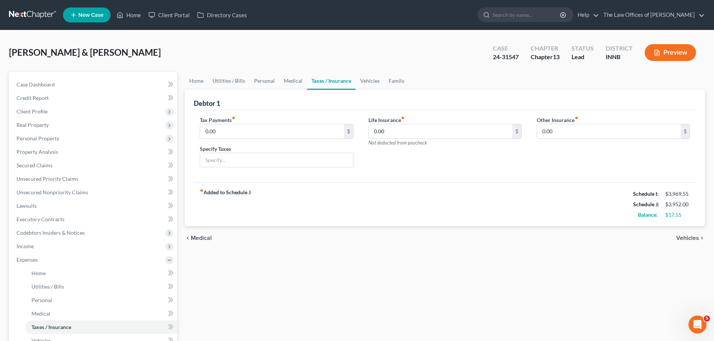
click at [696, 237] on span "Vehicles" at bounding box center [687, 238] width 23 height 6
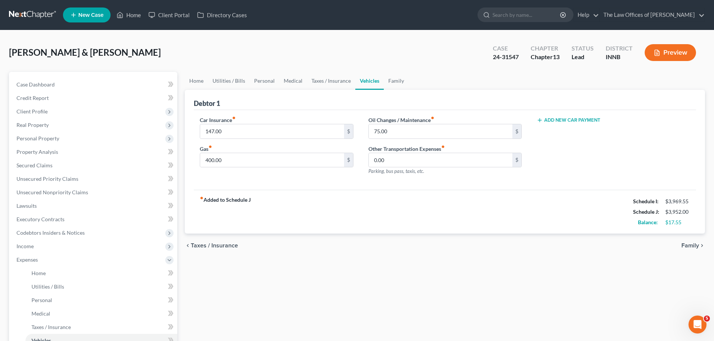
click at [696, 244] on span "Family" at bounding box center [690, 246] width 18 height 6
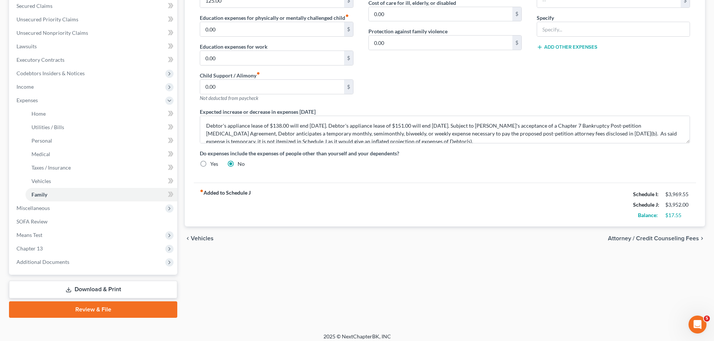
scroll to position [165, 0]
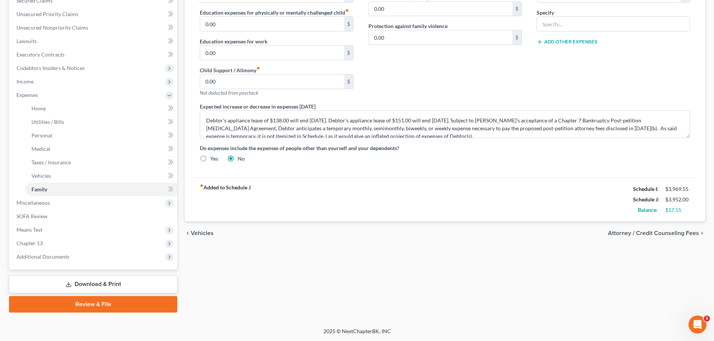
click at [660, 231] on span "Attorney / Credit Counseling Fees" at bounding box center [653, 234] width 91 height 6
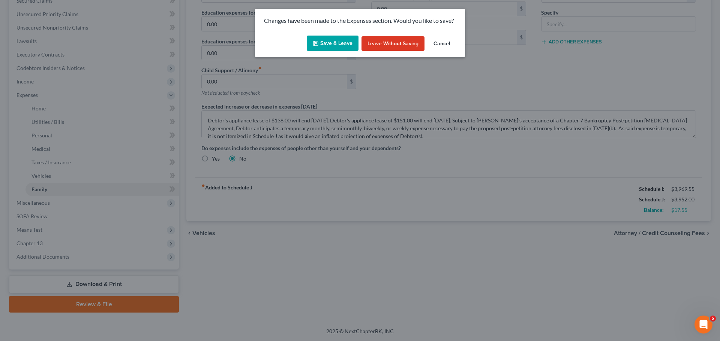
click at [317, 43] on icon "button" at bounding box center [316, 43] width 6 height 6
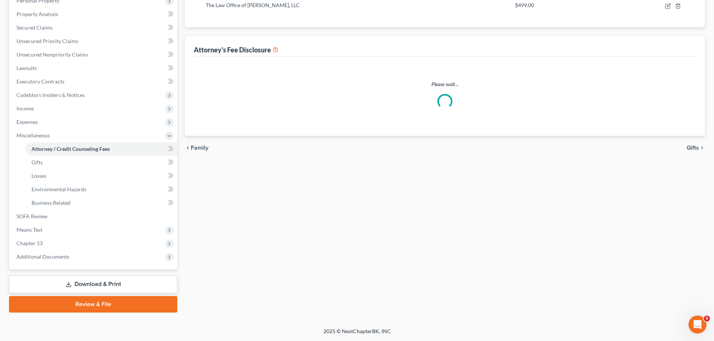
select select "3"
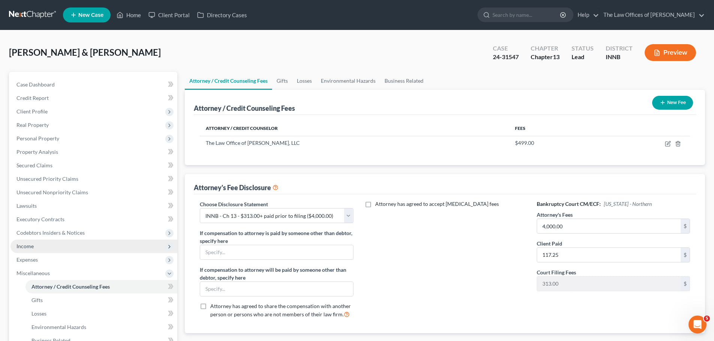
click at [31, 247] on span "Income" at bounding box center [24, 246] width 17 height 6
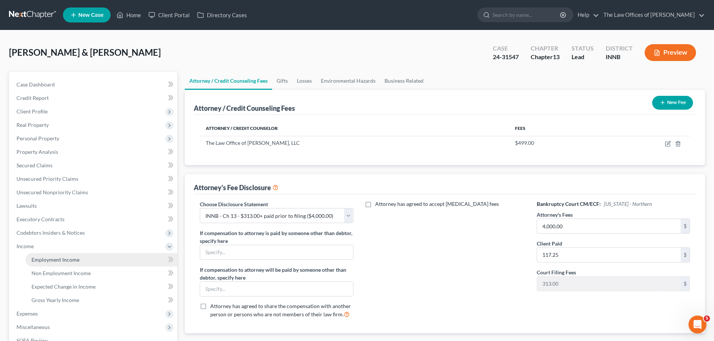
click at [36, 255] on link "Employment Income" at bounding box center [101, 259] width 152 height 13
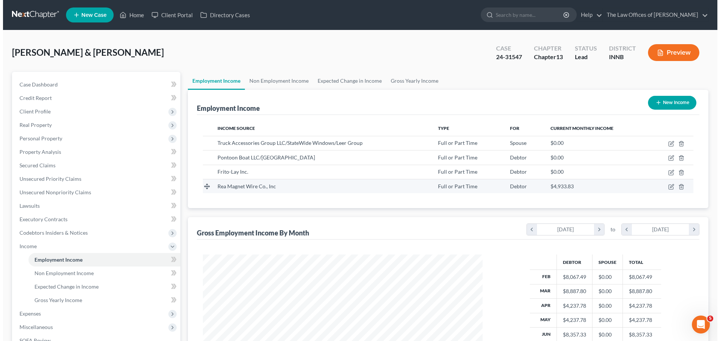
scroll to position [140, 295]
click at [668, 187] on icon "button" at bounding box center [668, 187] width 6 height 6
select select "0"
select select "15"
select select "2"
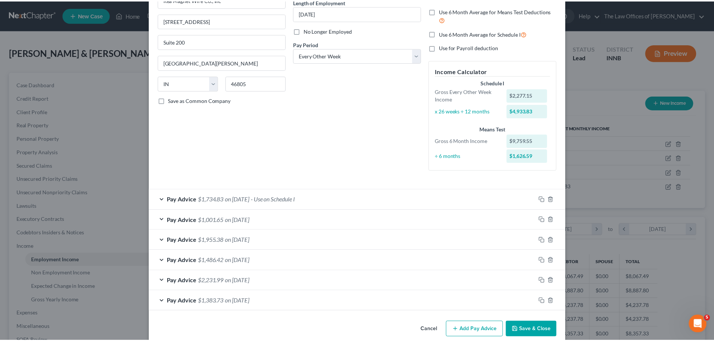
scroll to position [90, 0]
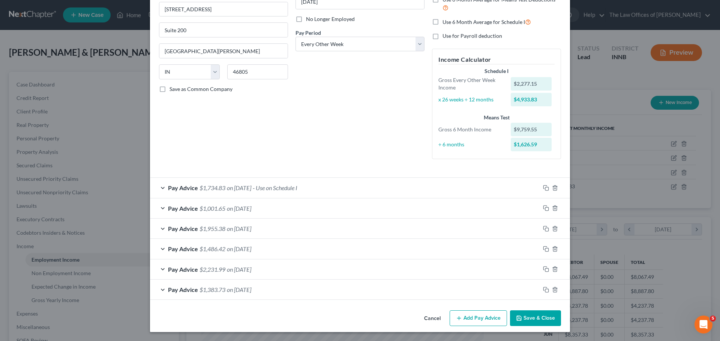
click at [536, 319] on button "Save & Close" at bounding box center [535, 319] width 51 height 16
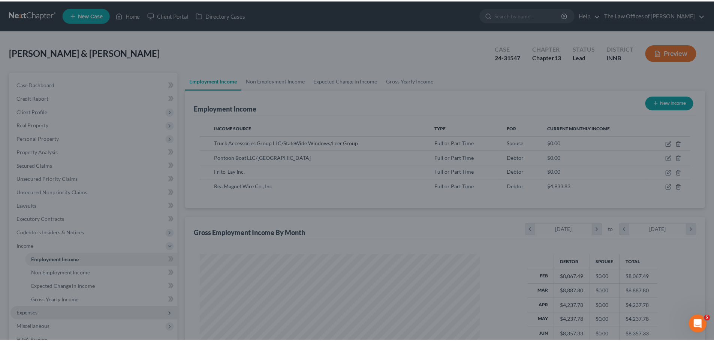
scroll to position [374679, 374524]
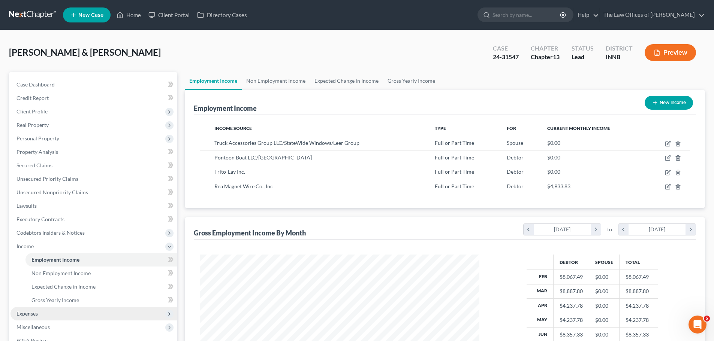
click at [25, 317] on span "Expenses" at bounding box center [26, 314] width 21 height 6
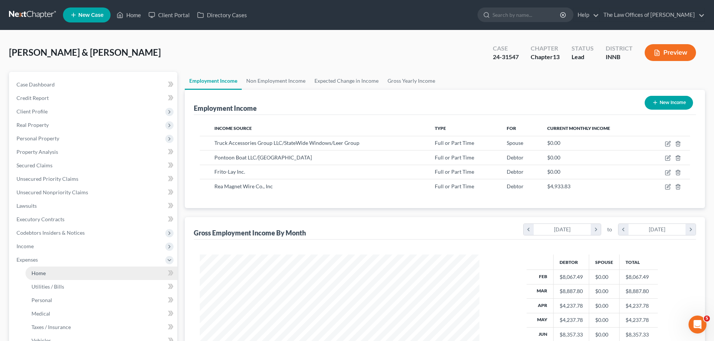
click at [41, 277] on link "Home" at bounding box center [101, 273] width 152 height 13
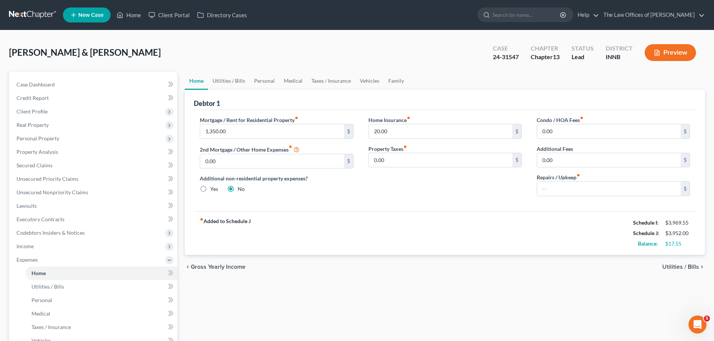
click at [678, 264] on span "Utilities / Bills" at bounding box center [680, 267] width 37 height 6
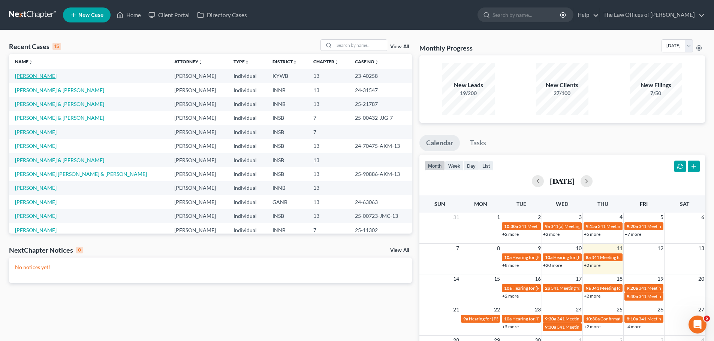
click at [28, 76] on link "[PERSON_NAME]" at bounding box center [36, 76] width 42 height 6
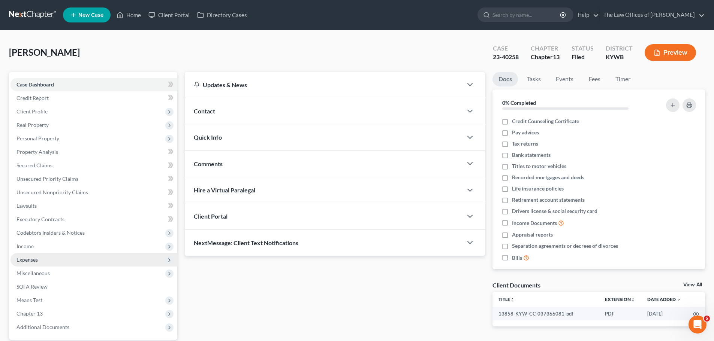
click at [35, 257] on span "Expenses" at bounding box center [26, 260] width 21 height 6
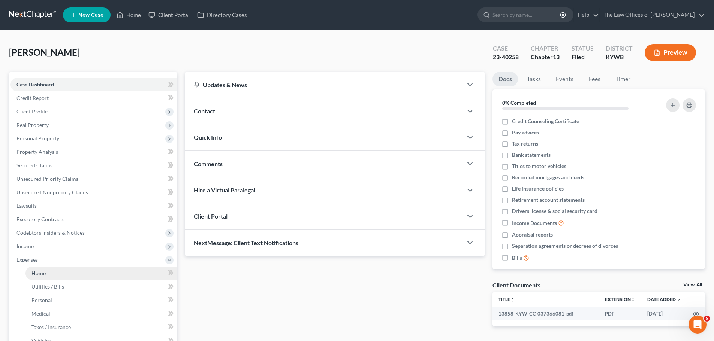
click at [36, 271] on span "Home" at bounding box center [38, 273] width 14 height 6
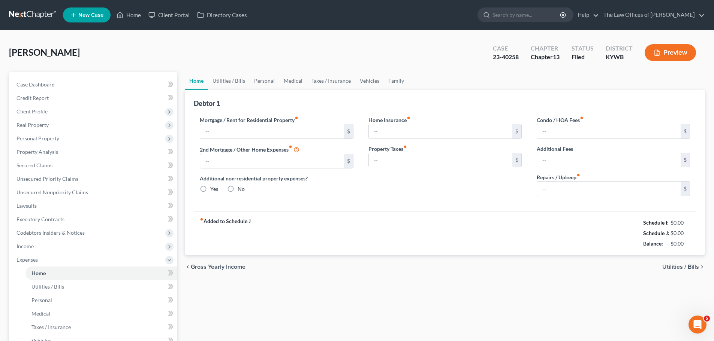
type input "500.00"
type input "0.00"
radio input "true"
type input "0.00"
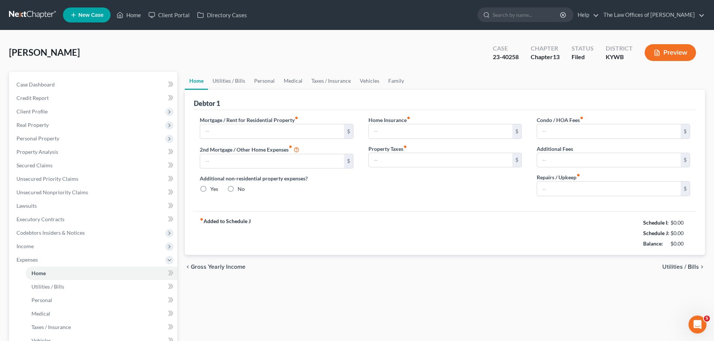
type input "0.00"
type input "100.00"
click at [685, 265] on span "Utilities / Bills" at bounding box center [680, 267] width 37 height 6
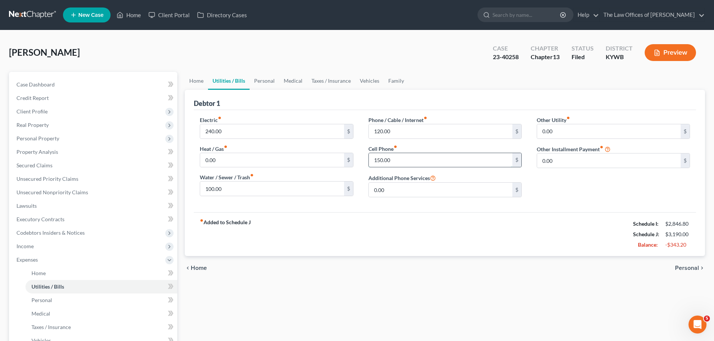
click at [412, 162] on input "150.00" at bounding box center [441, 160] width 144 height 14
type input "100.00"
click at [690, 265] on span "Personal" at bounding box center [687, 268] width 24 height 6
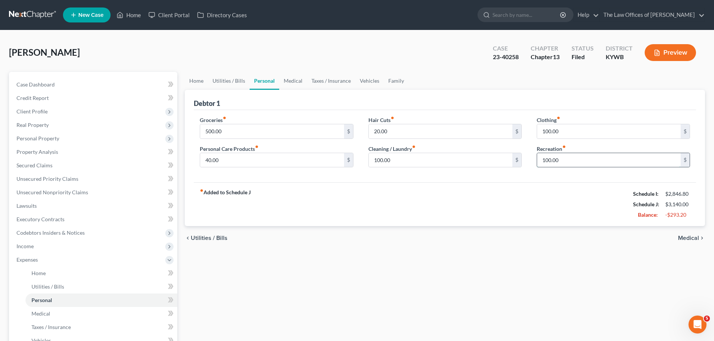
click at [586, 160] on input "100.00" at bounding box center [609, 160] width 144 height 14
type input "0.00"
click at [700, 241] on icon "chevron_right" at bounding box center [702, 238] width 6 height 6
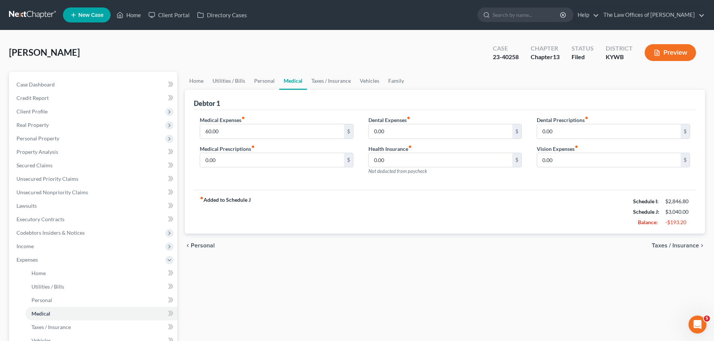
click at [697, 246] on span "Taxes / Insurance" at bounding box center [675, 246] width 47 height 6
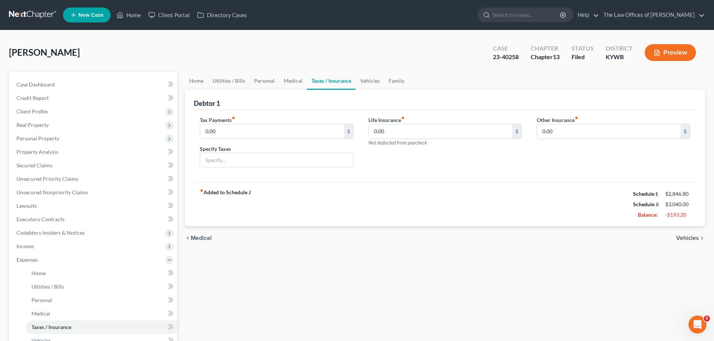
click at [694, 237] on span "Vehicles" at bounding box center [687, 238] width 23 height 6
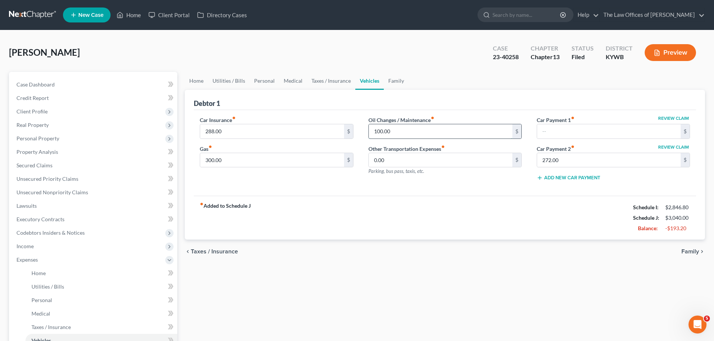
click at [413, 129] on input "100.00" at bounding box center [441, 131] width 144 height 14
type input "60.00"
click at [707, 249] on div "Home Utilities / Bills Personal Medical Taxes / Insurance Vehicles Family Debto…" at bounding box center [445, 275] width 528 height 406
click at [698, 250] on span "Family" at bounding box center [690, 252] width 18 height 6
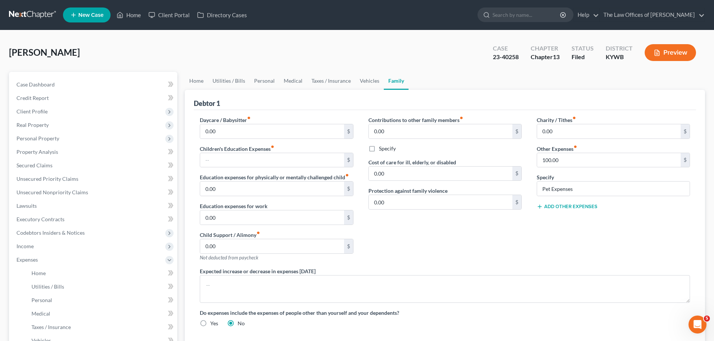
click at [608, 151] on div "Other Expenses fiber_manual_record 100.00 $" at bounding box center [613, 156] width 153 height 23
click at [605, 158] on input "100.00" at bounding box center [609, 160] width 144 height 14
type input "40.00"
click at [562, 244] on div "Charity / Tithes fiber_manual_record 0.00 $ Other Expenses fiber_manual_record …" at bounding box center [613, 191] width 168 height 151
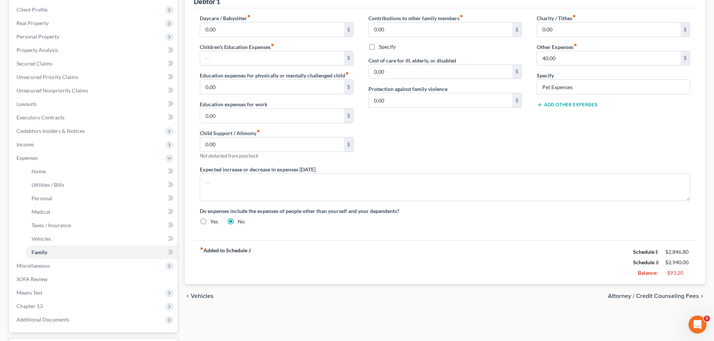
scroll to position [137, 0]
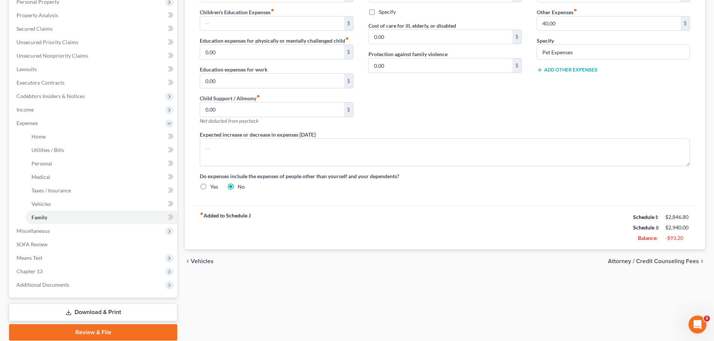
click at [197, 259] on span "Vehicles" at bounding box center [202, 262] width 23 height 6
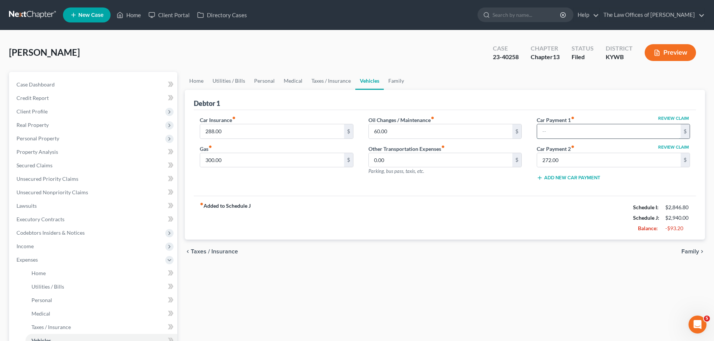
click at [554, 130] on input "text" at bounding box center [609, 131] width 144 height 14
type input "277.45"
click at [527, 217] on div "fiber_manual_record Added to Schedule J Schedule I: $2,846.80 Schedule J: $3,21…" at bounding box center [445, 218] width 502 height 44
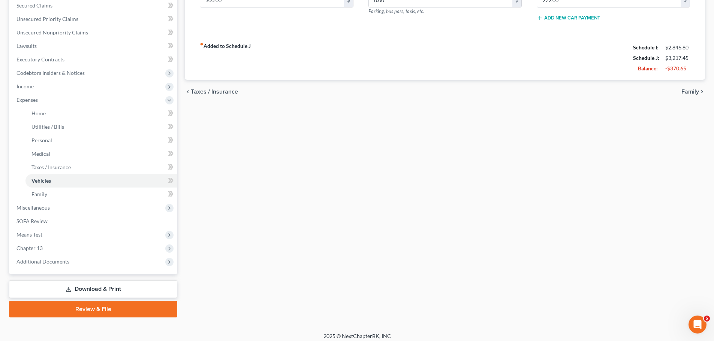
scroll to position [165, 0]
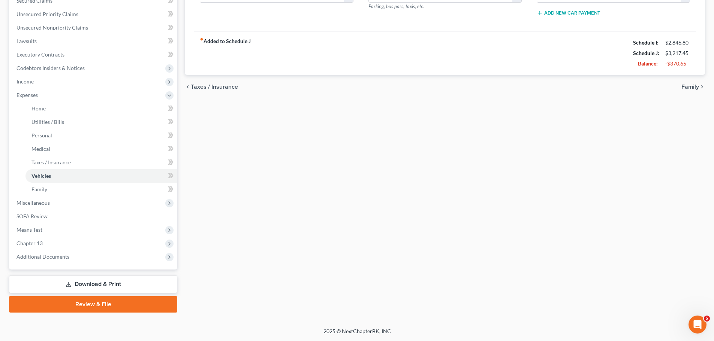
click at [687, 91] on div "chevron_left Taxes / Insurance Family chevron_right" at bounding box center [445, 87] width 520 height 24
click at [691, 86] on span "Family" at bounding box center [690, 87] width 18 height 6
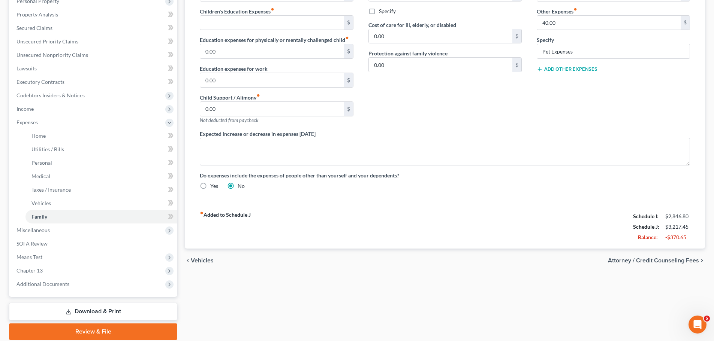
scroll to position [165, 0]
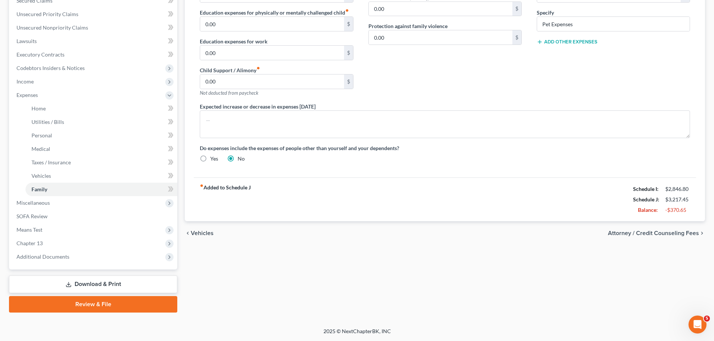
click at [677, 233] on span "Attorney / Credit Counseling Fees" at bounding box center [653, 234] width 91 height 6
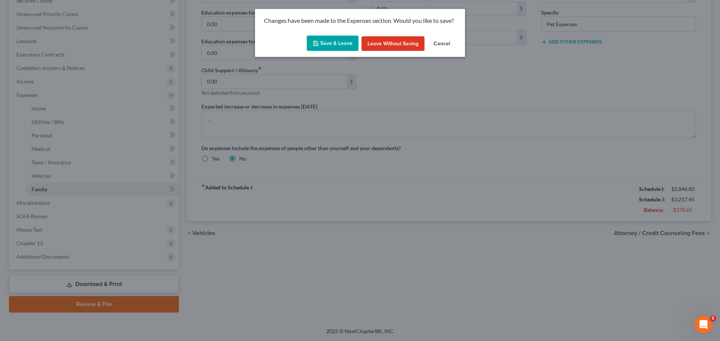
click at [323, 42] on button "Save & Leave" at bounding box center [333, 44] width 52 height 16
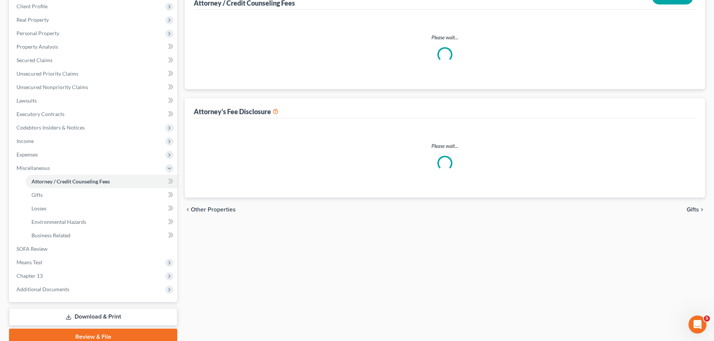
select select "14"
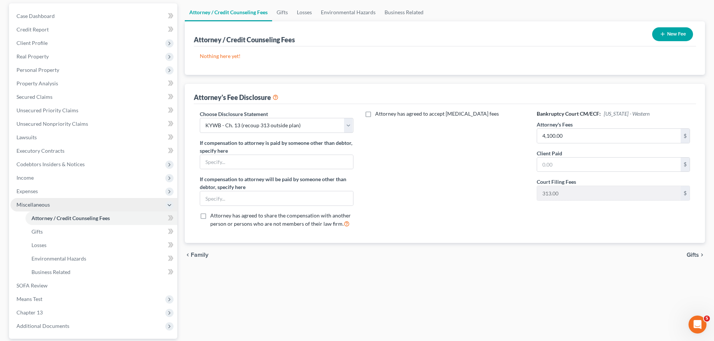
scroll to position [135, 0]
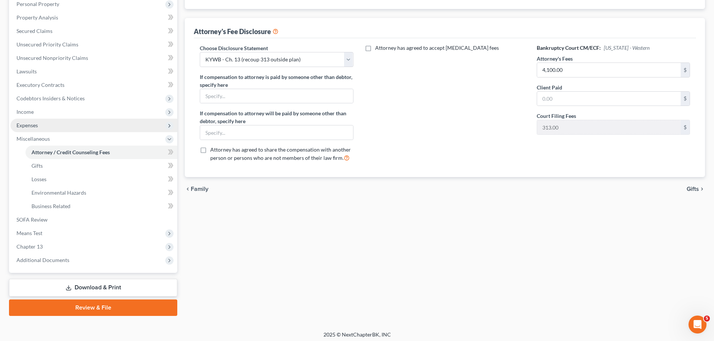
click at [37, 127] on span "Expenses" at bounding box center [26, 125] width 21 height 6
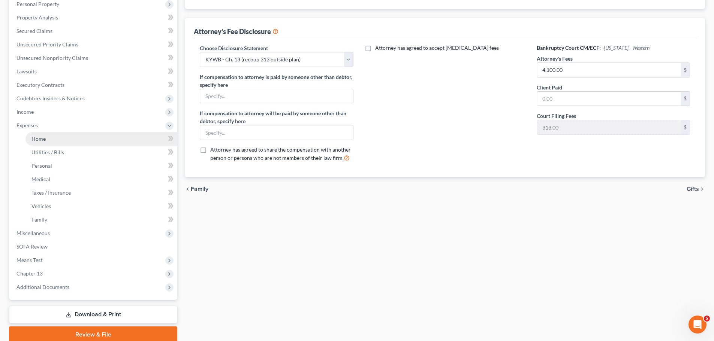
click at [49, 143] on link "Home" at bounding box center [101, 138] width 152 height 13
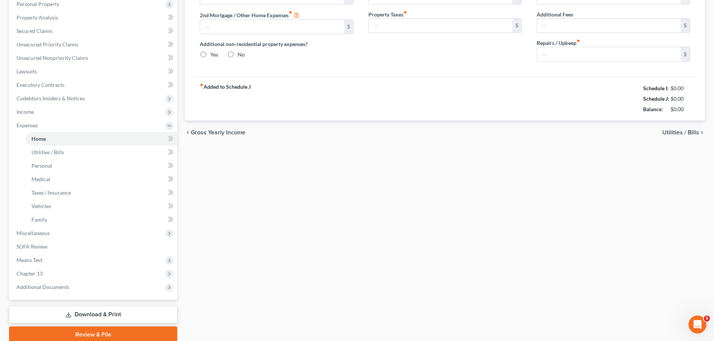
scroll to position [8, 0]
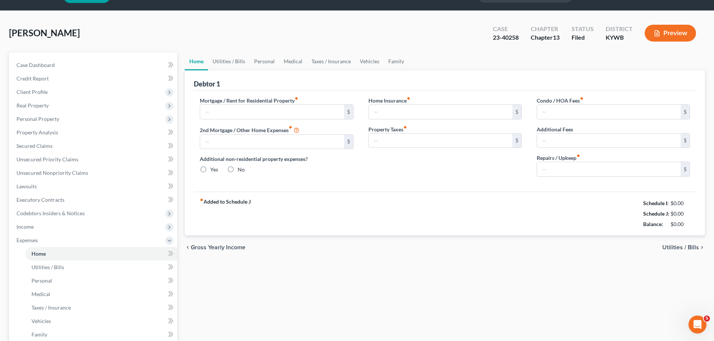
type input "500.00"
type input "0.00"
radio input "true"
type input "0.00"
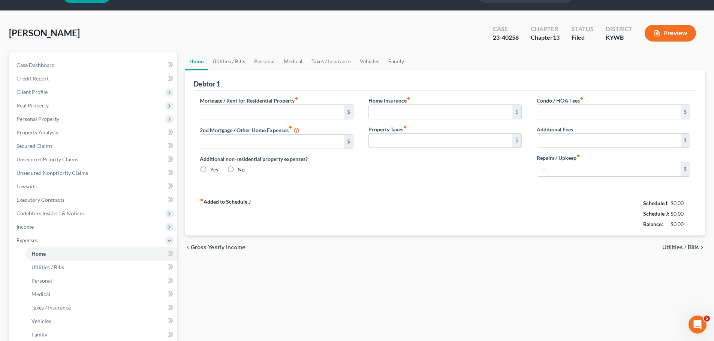
type input "0.00"
type input "100.00"
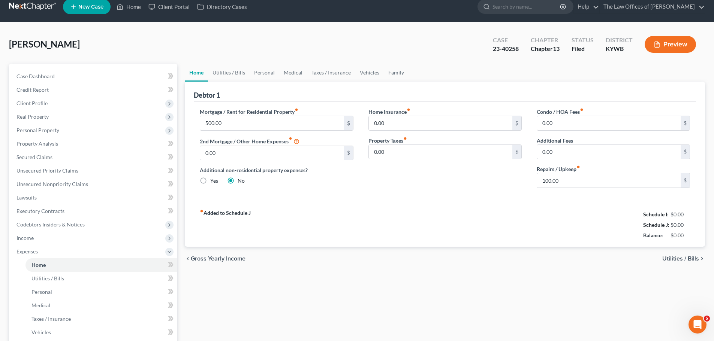
scroll to position [0, 0]
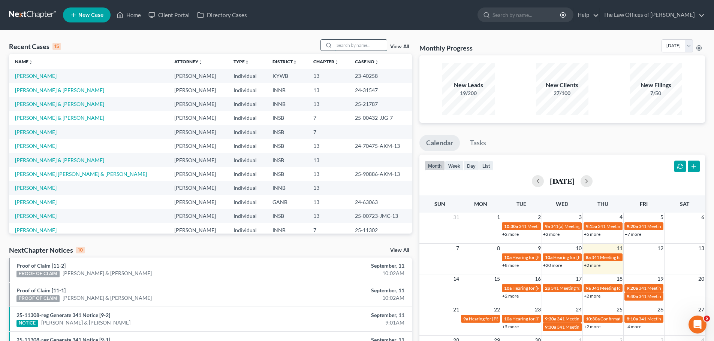
click at [342, 45] on input "search" at bounding box center [360, 45] width 52 height 11
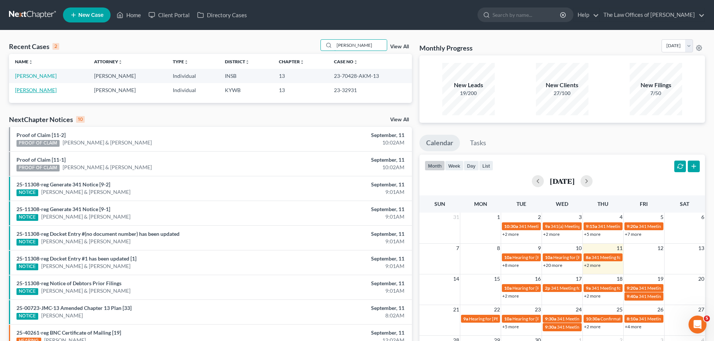
type input "[PERSON_NAME]"
click at [27, 92] on link "[PERSON_NAME]" at bounding box center [36, 90] width 42 height 6
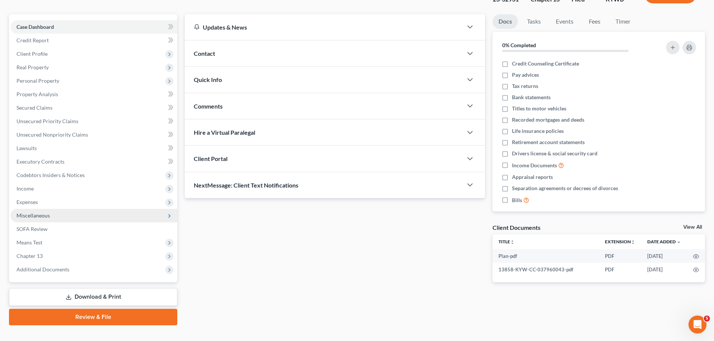
scroll to position [67, 0]
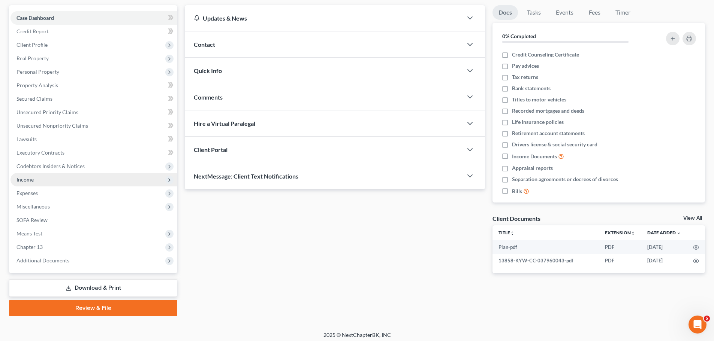
click at [58, 185] on span "Income" at bounding box center [93, 179] width 167 height 13
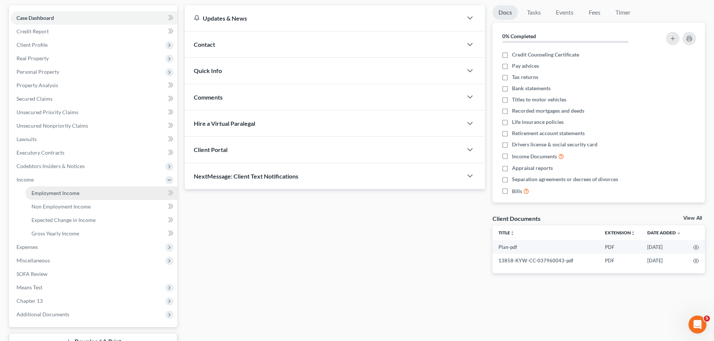
click at [56, 196] on span "Employment Income" at bounding box center [55, 193] width 48 height 6
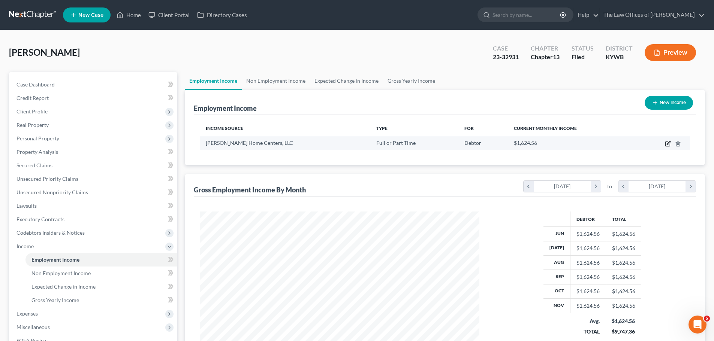
click at [665, 143] on icon "button" at bounding box center [668, 144] width 6 height 6
select select "0"
select select "28"
select select "0"
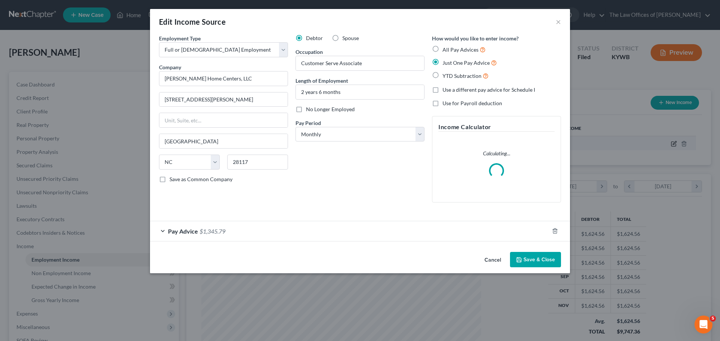
scroll to position [141, 297]
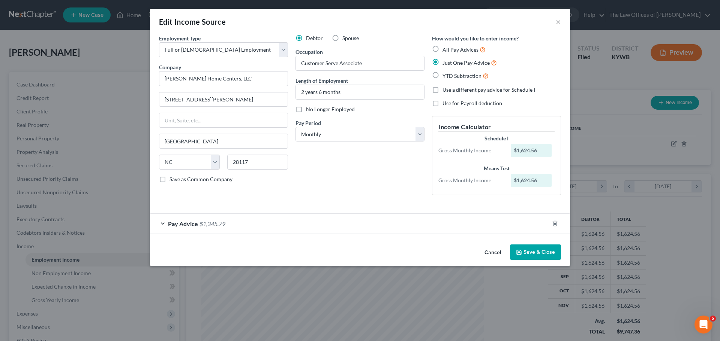
click at [252, 224] on div "Pay Advice $1,345.79" at bounding box center [349, 224] width 399 height 20
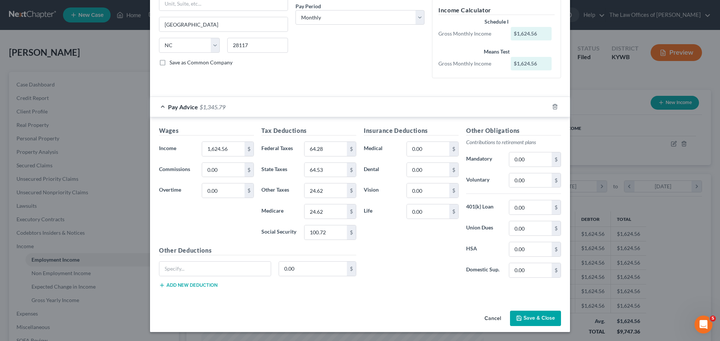
scroll to position [0, 0]
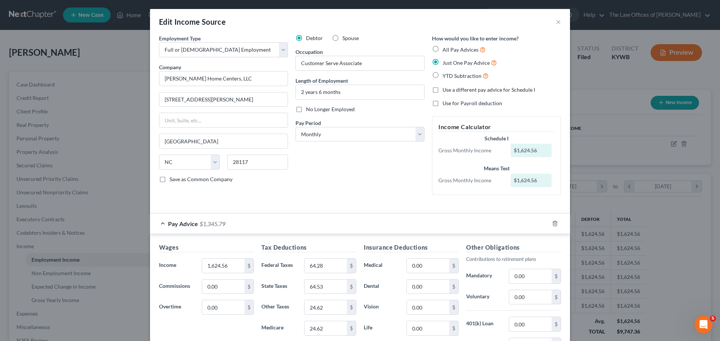
click at [306, 108] on label "No Longer Employed" at bounding box center [330, 109] width 49 height 7
click at [309, 108] on input "No Longer Employed" at bounding box center [311, 108] width 5 height 5
checkbox input "true"
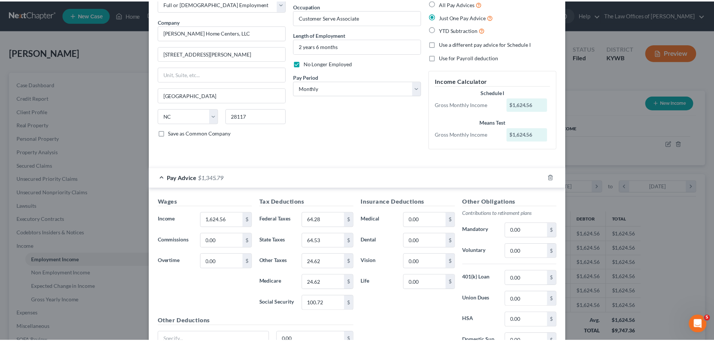
scroll to position [117, 0]
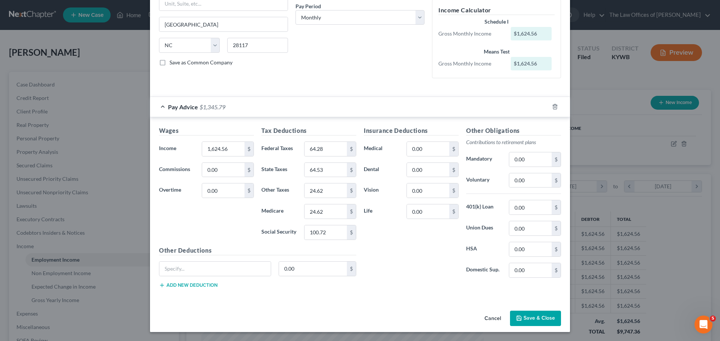
click at [523, 316] on button "Save & Close" at bounding box center [535, 319] width 51 height 16
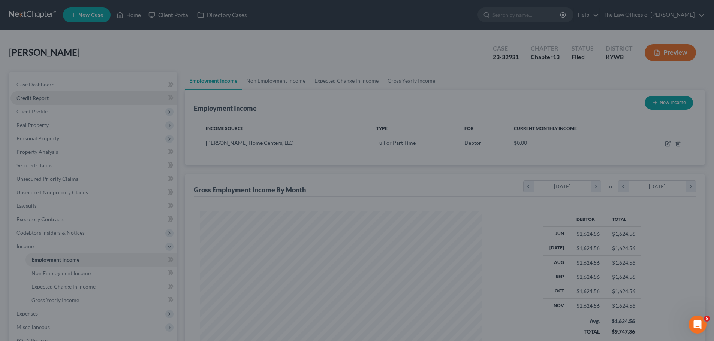
scroll to position [374679, 374524]
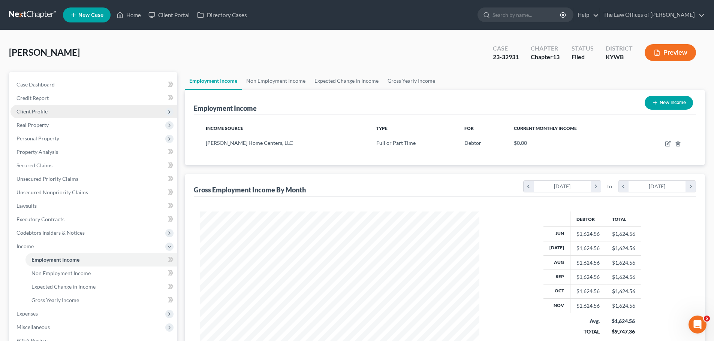
click at [46, 109] on span "Client Profile" at bounding box center [31, 111] width 31 height 6
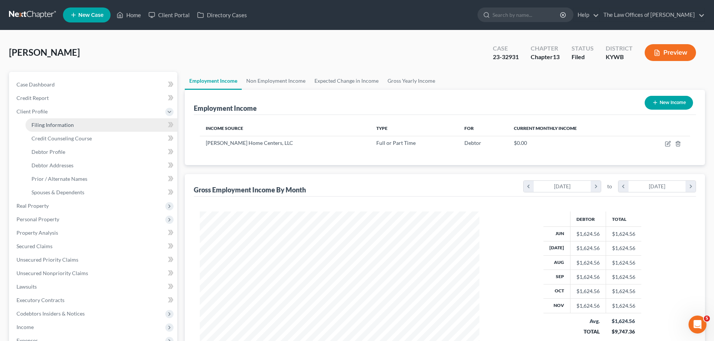
click at [58, 129] on link "Filing Information" at bounding box center [101, 124] width 152 height 13
select select "1"
select select "0"
select select "3"
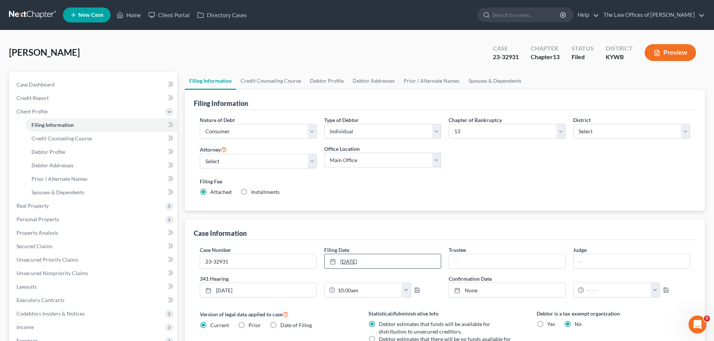
click at [406, 266] on link "[DATE]" at bounding box center [383, 262] width 116 height 14
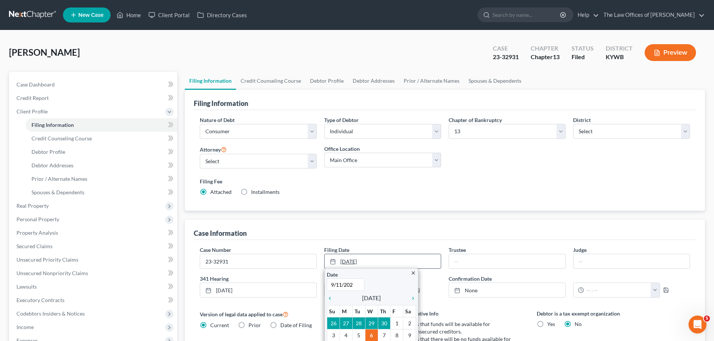
type input "[DATE]"
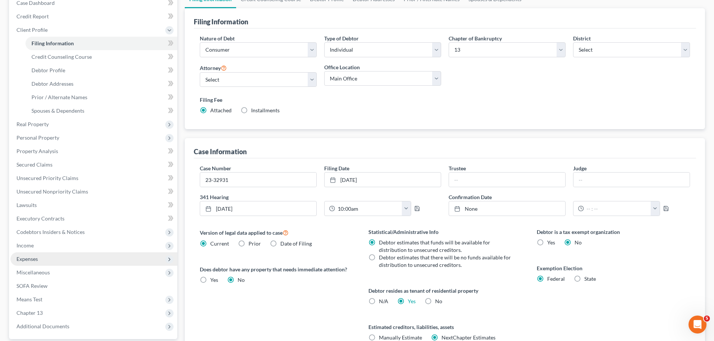
scroll to position [82, 0]
click at [48, 259] on span "Expenses" at bounding box center [93, 258] width 167 height 13
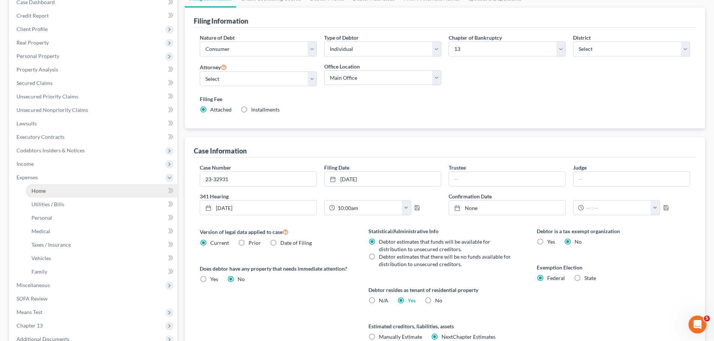
click at [54, 192] on link "Home" at bounding box center [101, 190] width 152 height 13
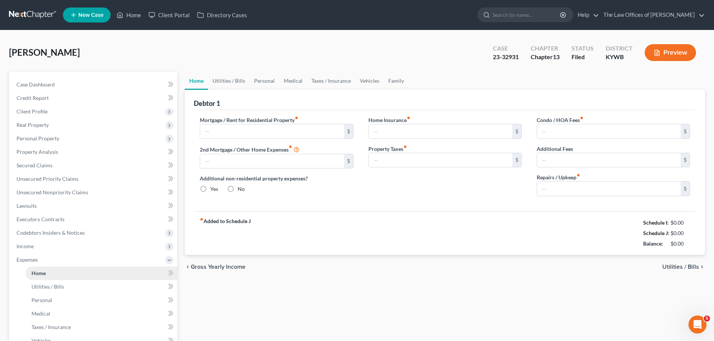
type input "875.00"
type input "0.00"
radio input "true"
type input "20.00"
type input "0.00"
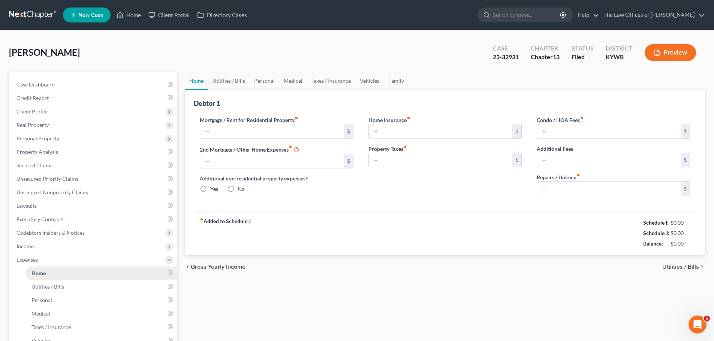
type input "0.00"
click at [683, 264] on span "Utilities / Bills" at bounding box center [680, 267] width 37 height 6
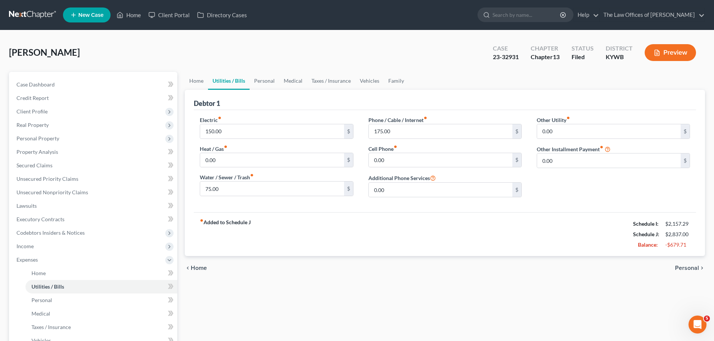
click at [683, 268] on span "Personal" at bounding box center [687, 268] width 24 height 6
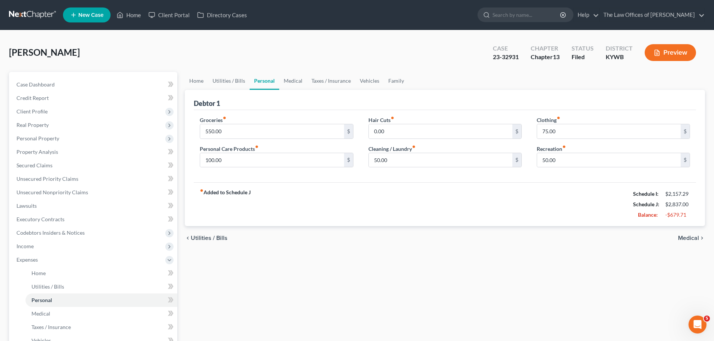
click at [696, 239] on span "Medical" at bounding box center [688, 238] width 21 height 6
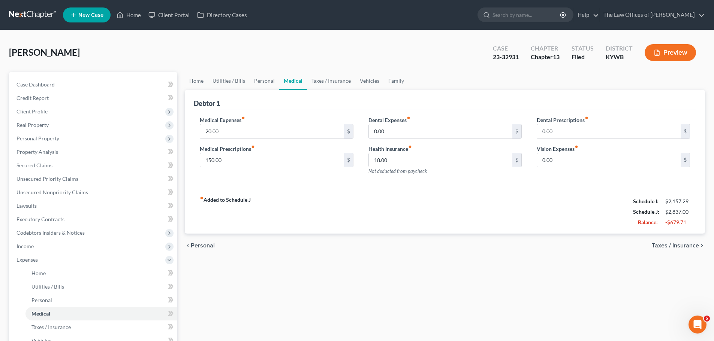
click at [693, 246] on span "Taxes / Insurance" at bounding box center [675, 246] width 47 height 6
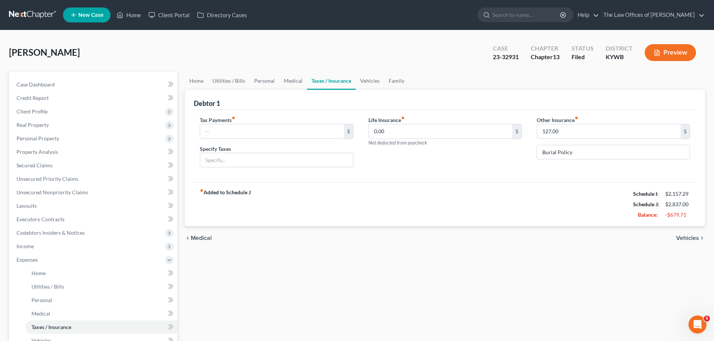
click at [688, 238] on span "Vehicles" at bounding box center [687, 238] width 23 height 6
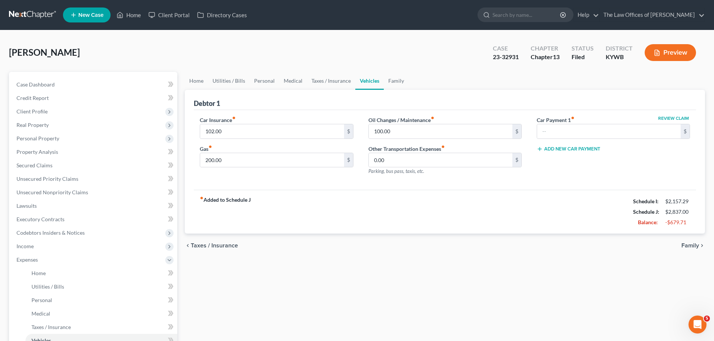
click at [690, 244] on span "Family" at bounding box center [690, 246] width 18 height 6
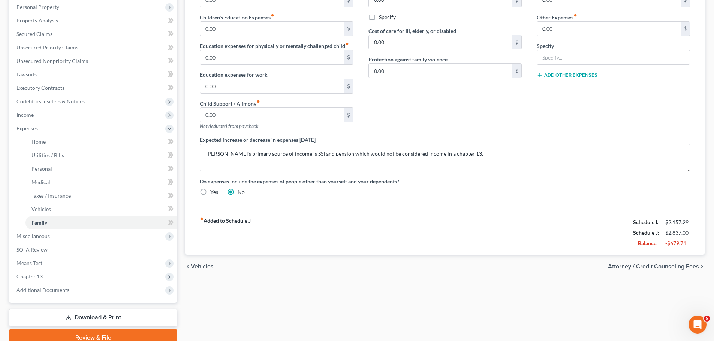
scroll to position [165, 0]
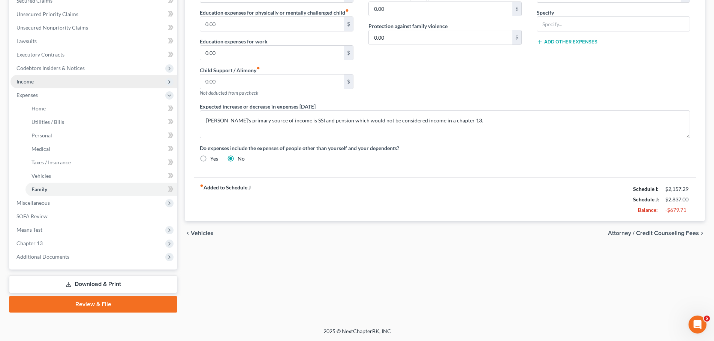
click at [40, 78] on span "Income" at bounding box center [93, 81] width 167 height 13
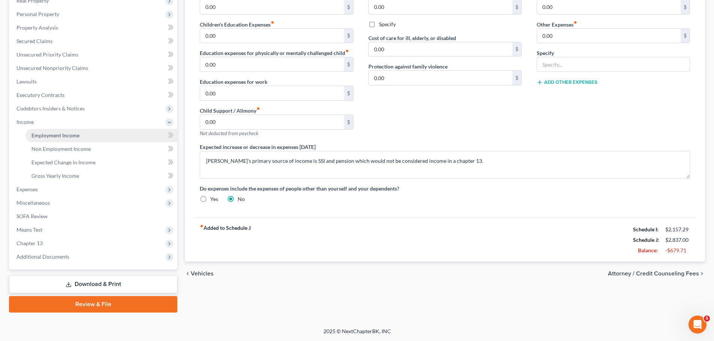
click at [52, 133] on span "Employment Income" at bounding box center [55, 135] width 48 height 6
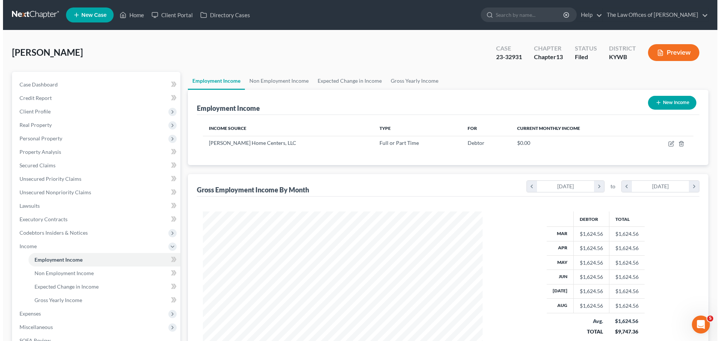
scroll to position [140, 295]
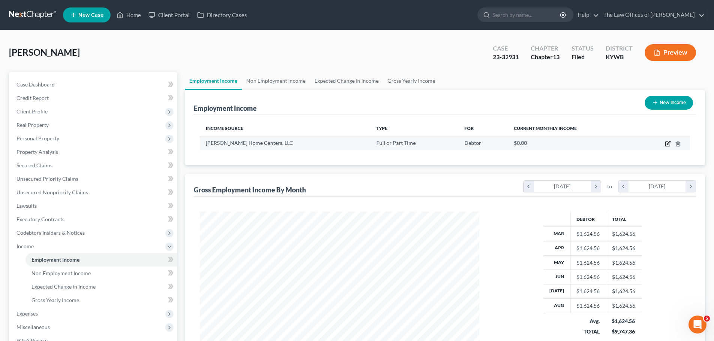
click at [671, 145] on icon "button" at bounding box center [668, 144] width 6 height 6
select select "0"
select select "28"
select select "0"
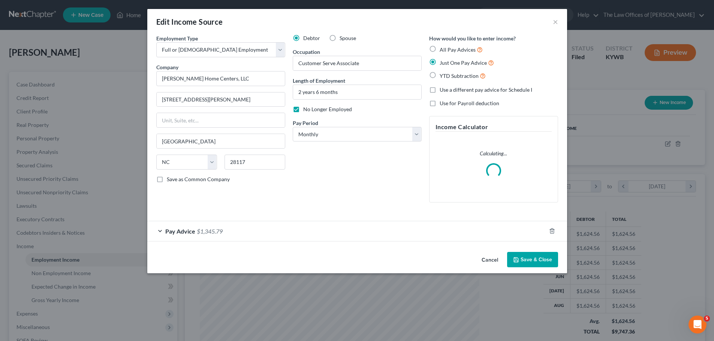
scroll to position [141, 297]
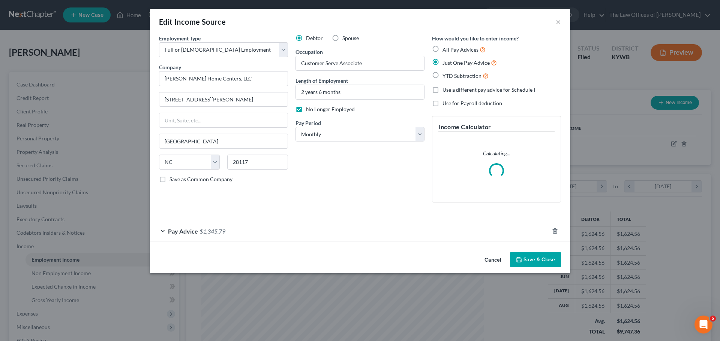
click at [306, 110] on label "No Longer Employed" at bounding box center [330, 109] width 49 height 7
click at [309, 110] on input "No Longer Employed" at bounding box center [311, 108] width 5 height 5
checkbox input "false"
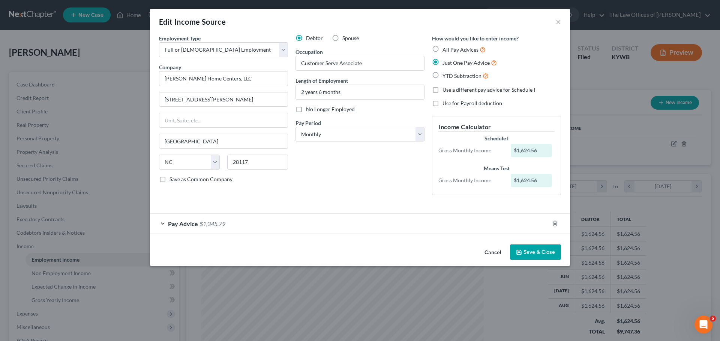
click at [538, 249] on button "Save & Close" at bounding box center [535, 253] width 51 height 16
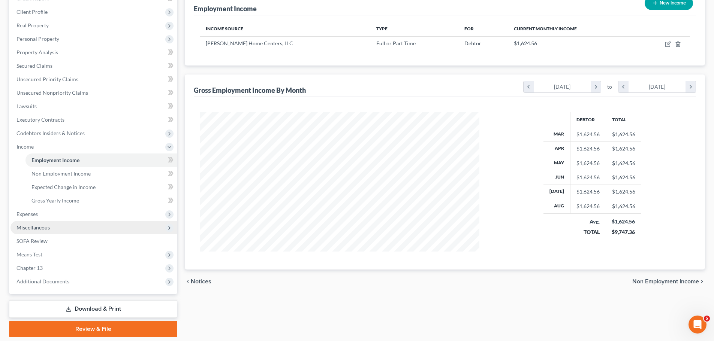
scroll to position [100, 0]
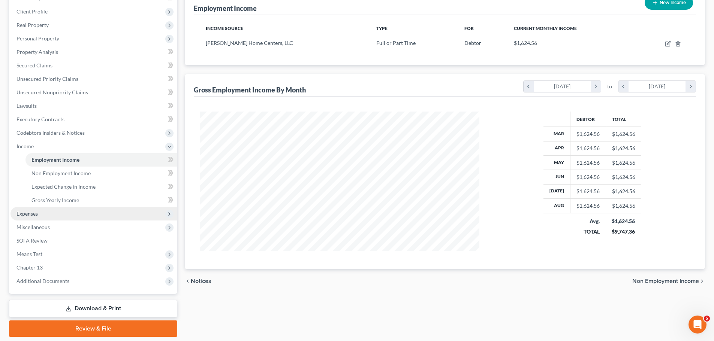
click at [36, 217] on span "Expenses" at bounding box center [93, 213] width 167 height 13
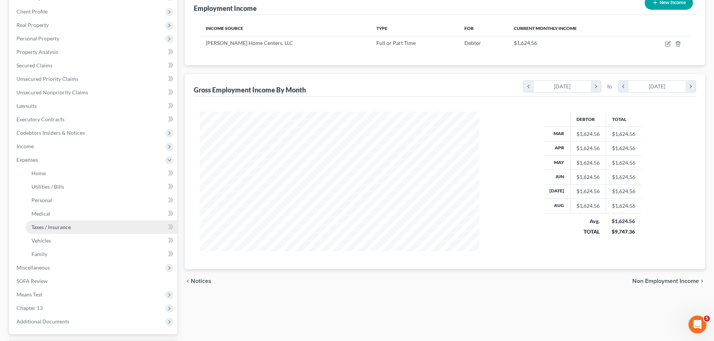
click at [53, 227] on span "Taxes / Insurance" at bounding box center [50, 227] width 39 height 6
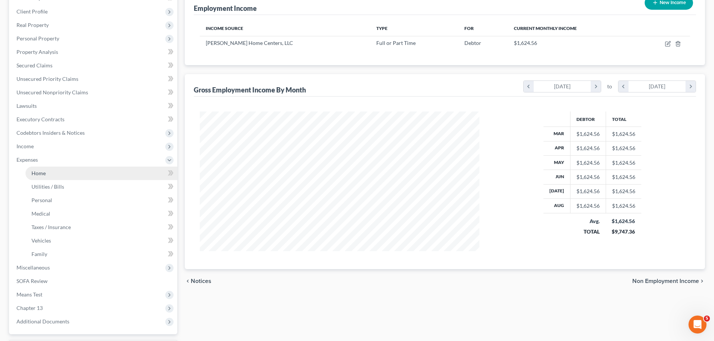
click at [42, 174] on ul "Case Dashboard Payments Invoices Payments Payments Credit Report Client Profile" at bounding box center [93, 153] width 167 height 351
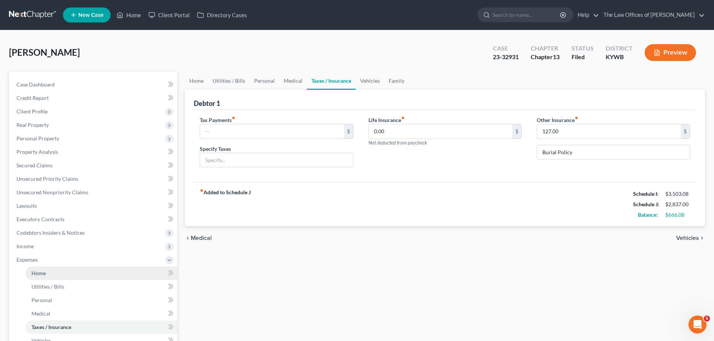
click at [58, 272] on link "Home" at bounding box center [101, 273] width 152 height 13
